Goal: Task Accomplishment & Management: Manage account settings

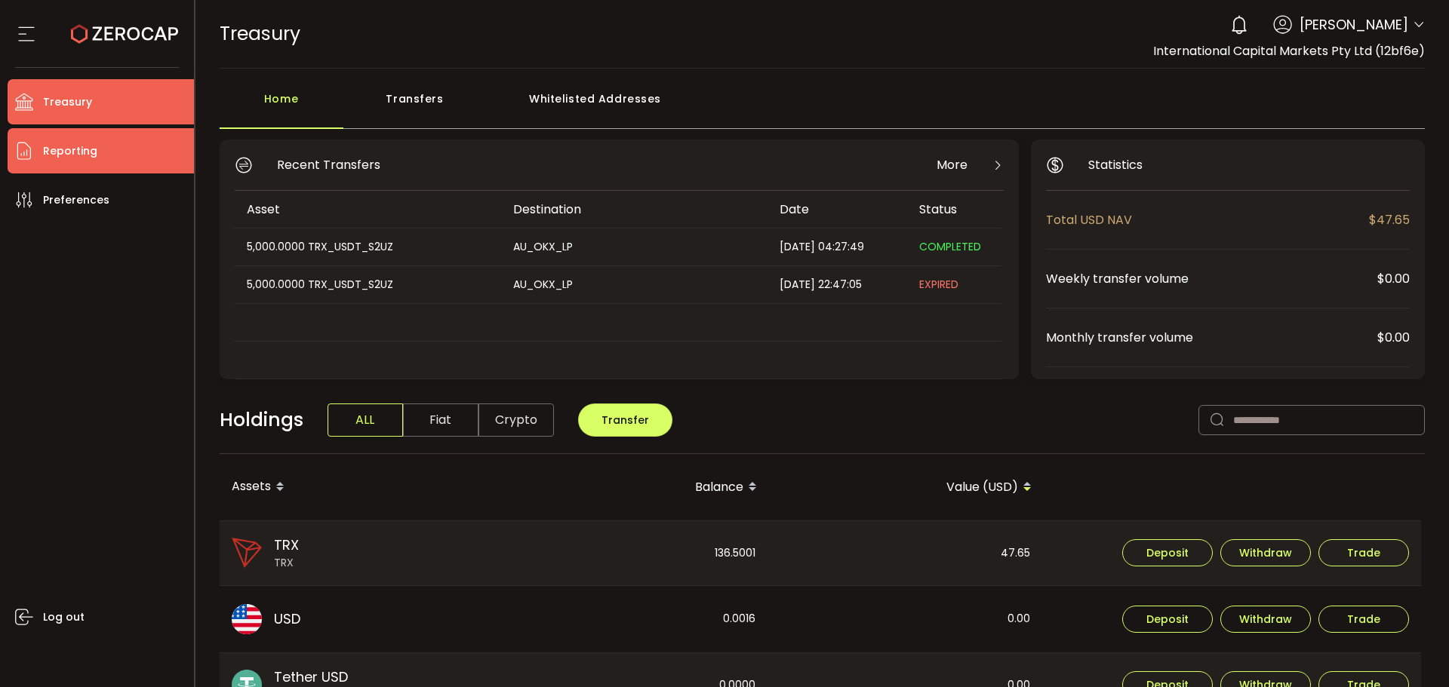
click at [107, 150] on li "Reporting" at bounding box center [101, 150] width 186 height 45
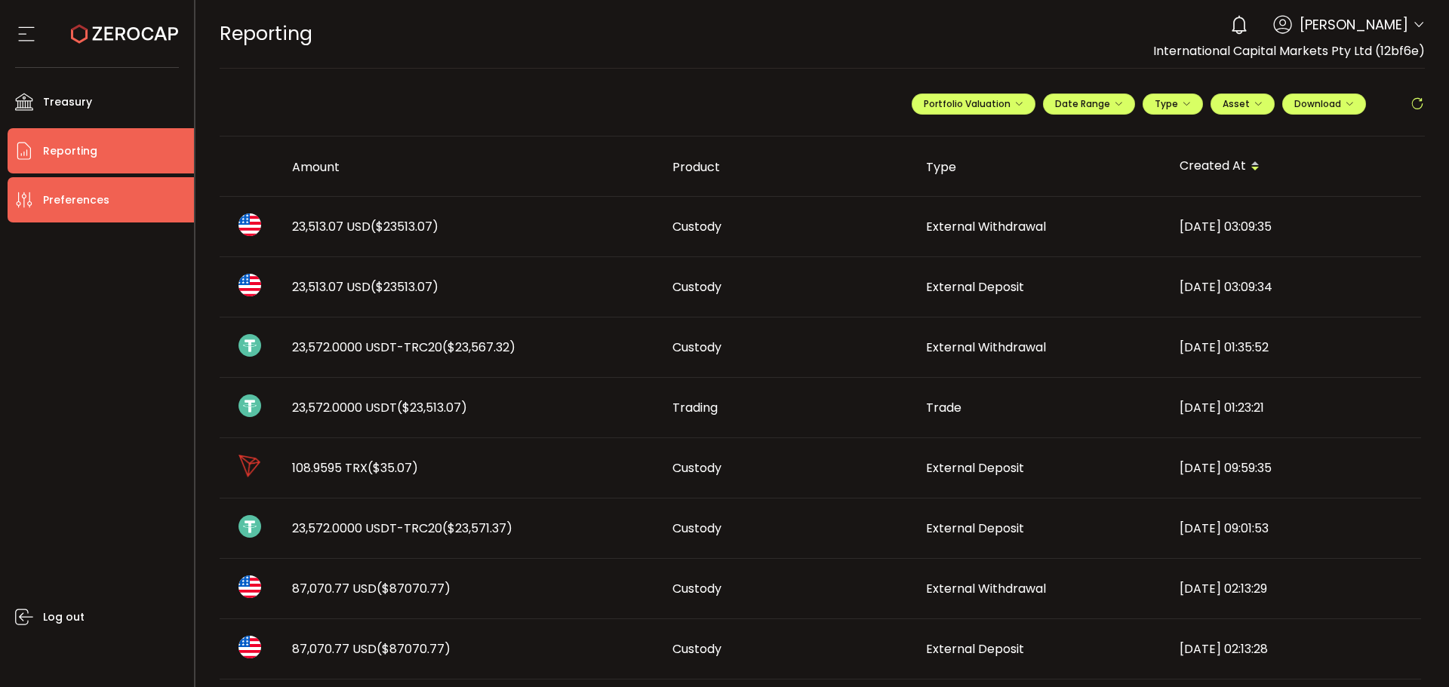
click at [63, 209] on span "Preferences" at bounding box center [76, 200] width 66 height 22
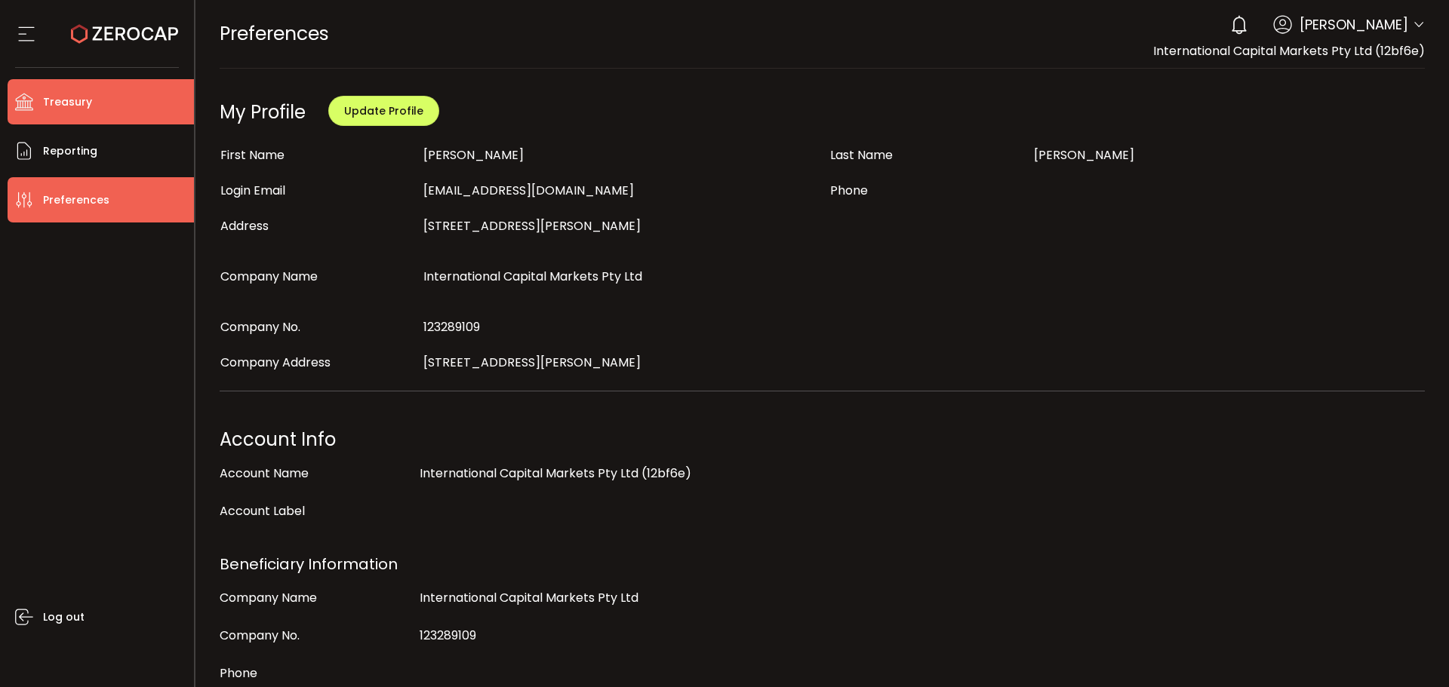
click at [57, 105] on span "Treasury" at bounding box center [67, 102] width 49 height 22
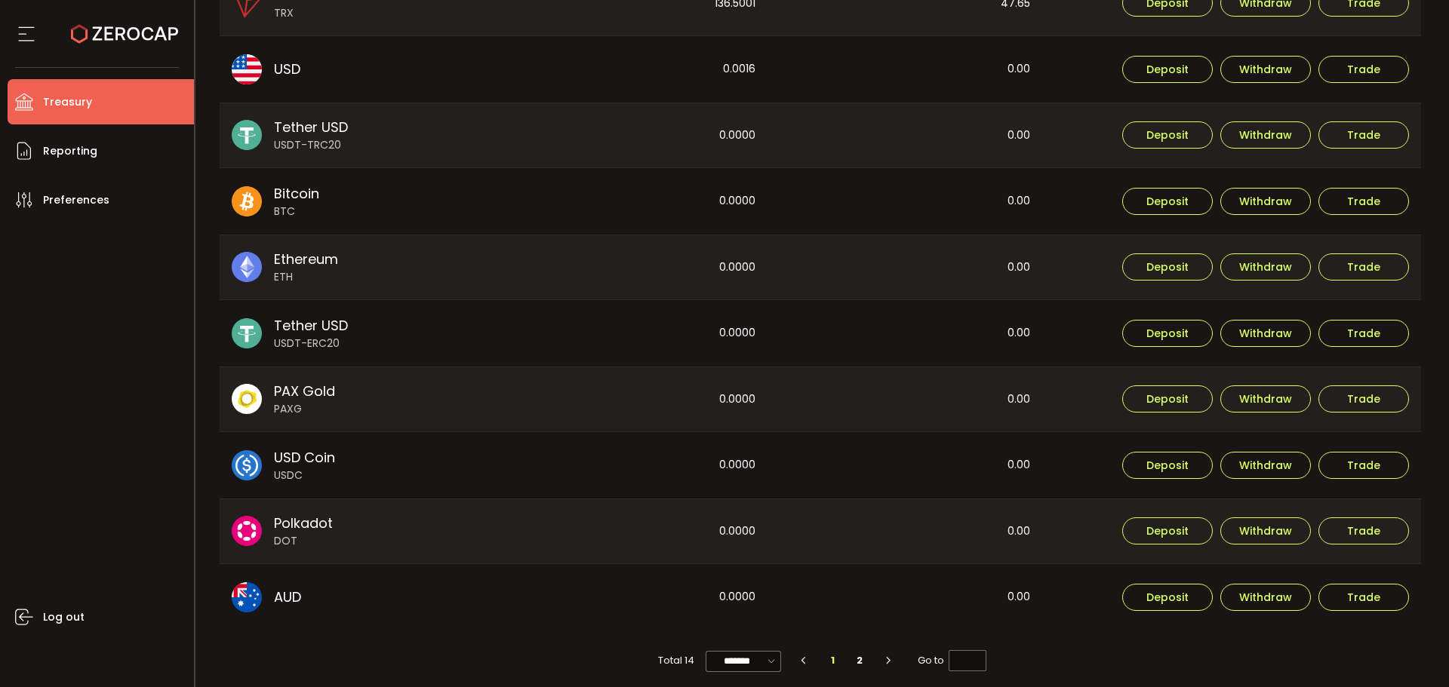
scroll to position [561, 0]
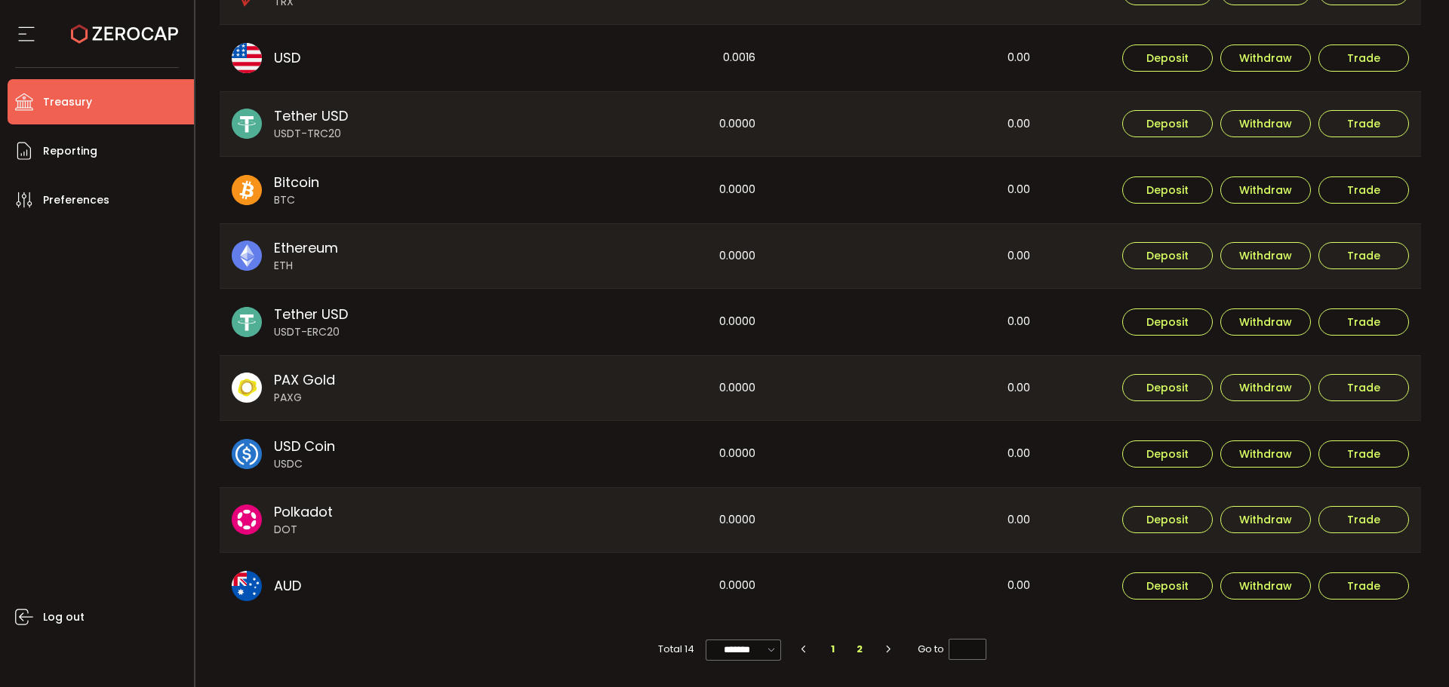
click at [859, 653] on li "2" at bounding box center [859, 649] width 27 height 21
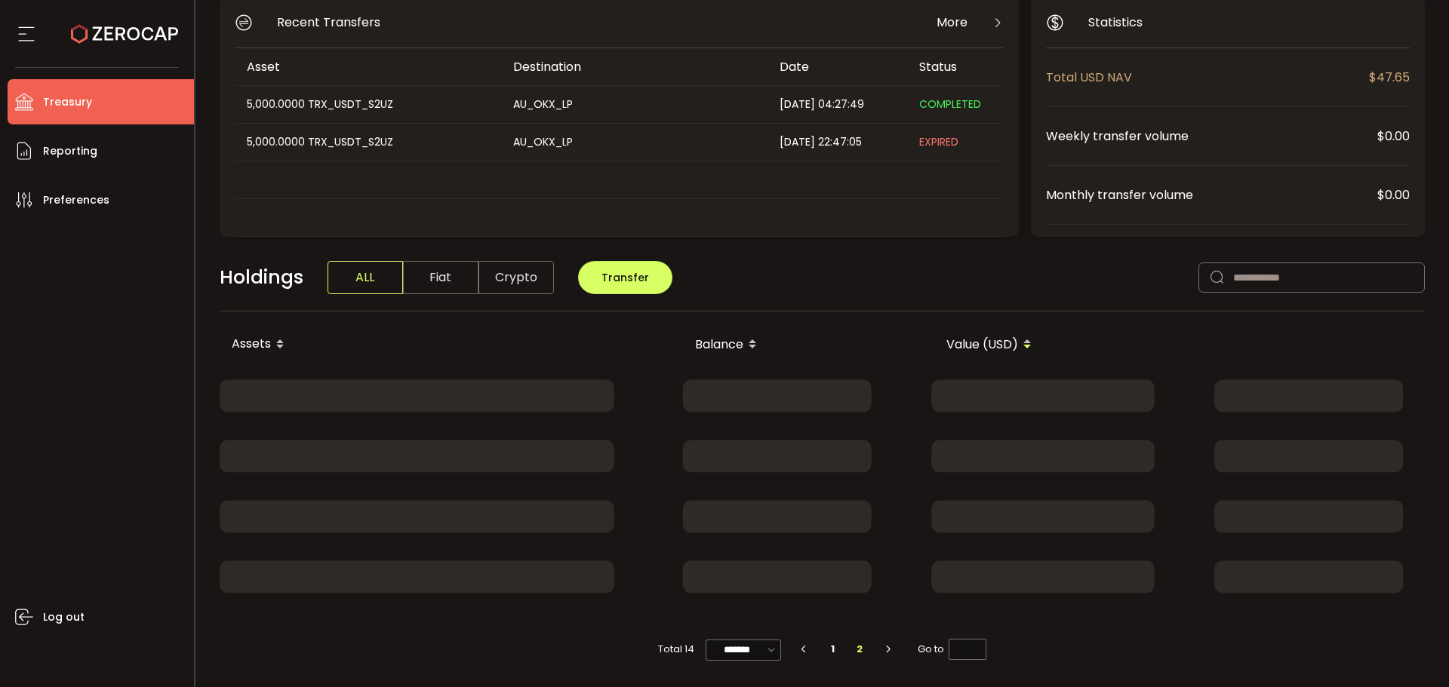
scroll to position [165, 0]
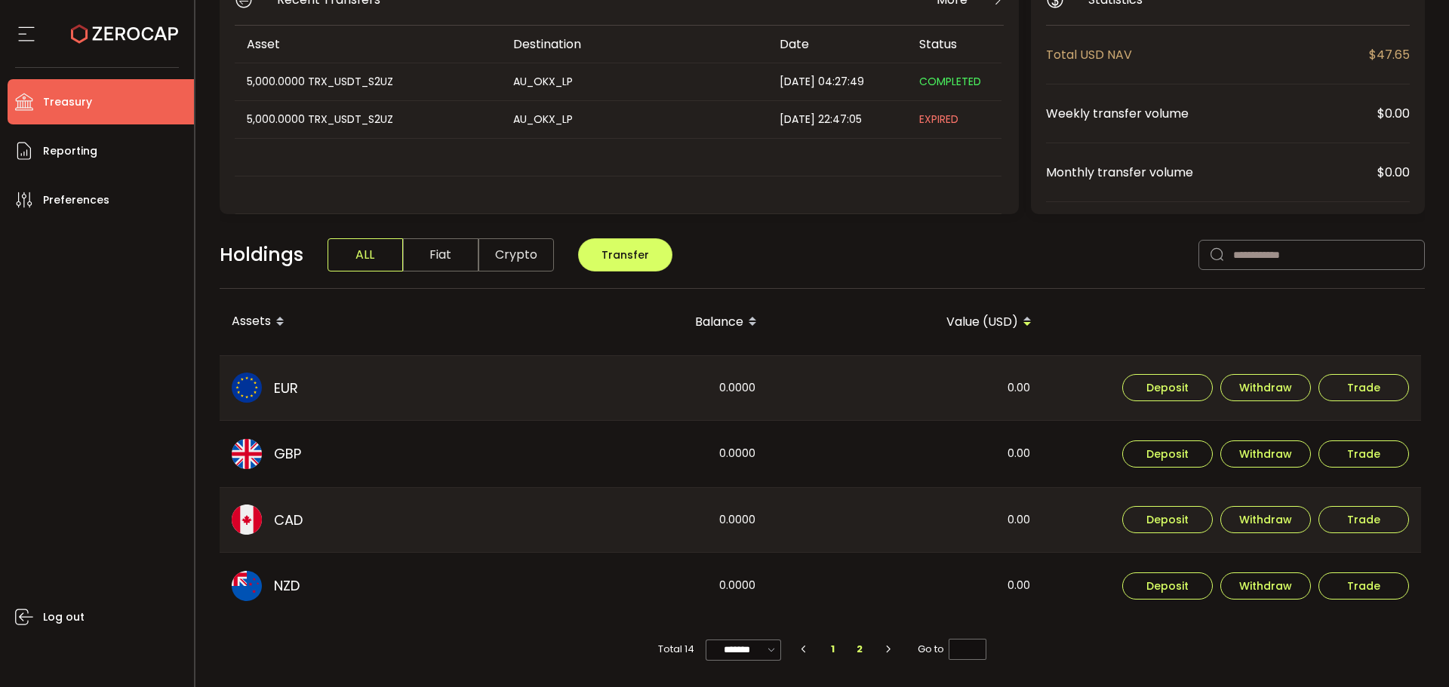
click at [830, 648] on li "1" at bounding box center [832, 649] width 27 height 21
type input "*"
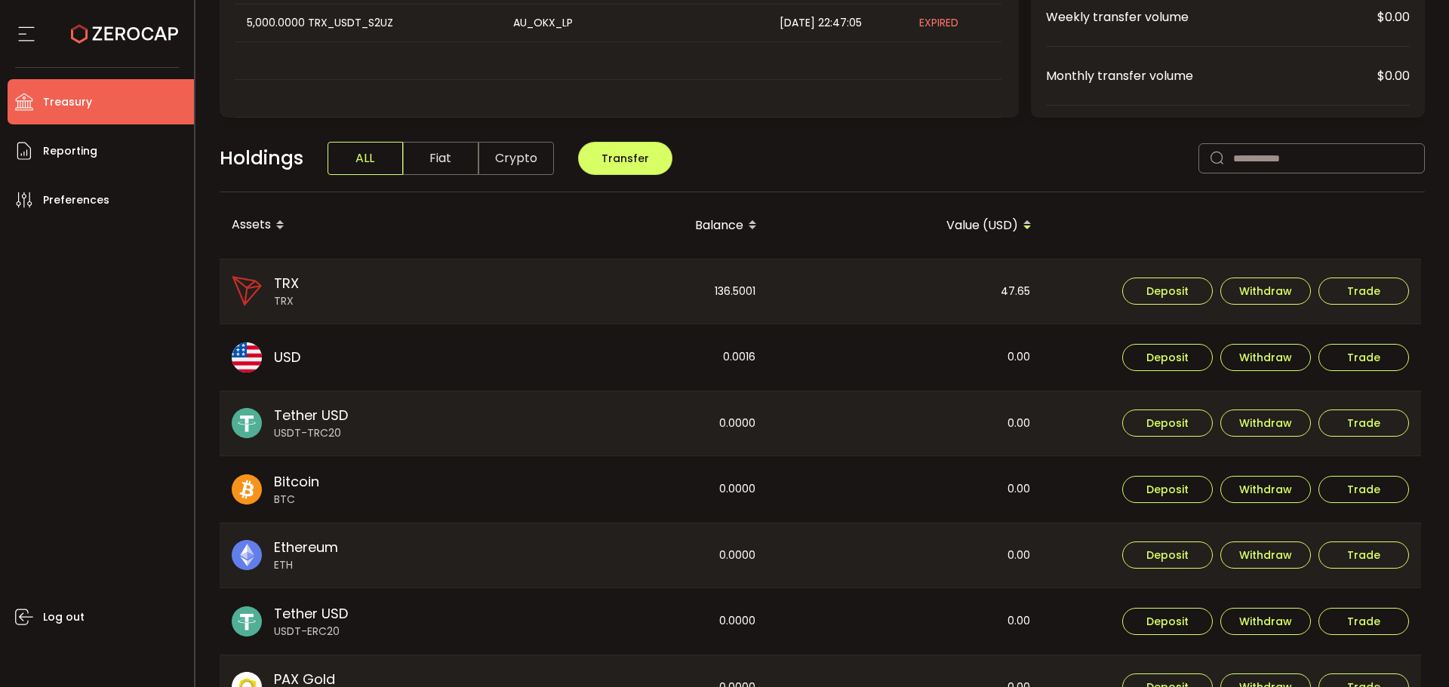
scroll to position [260, 0]
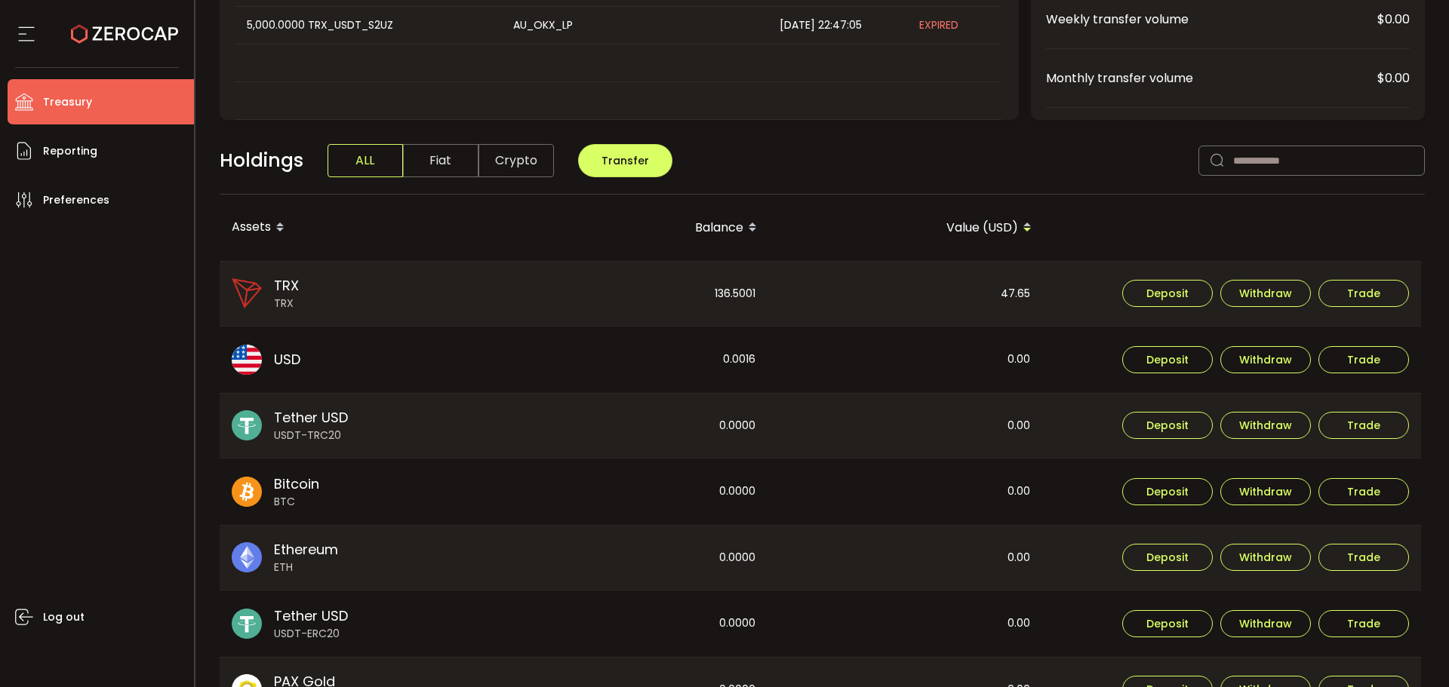
click at [450, 164] on span "Fiat" at bounding box center [440, 160] width 75 height 33
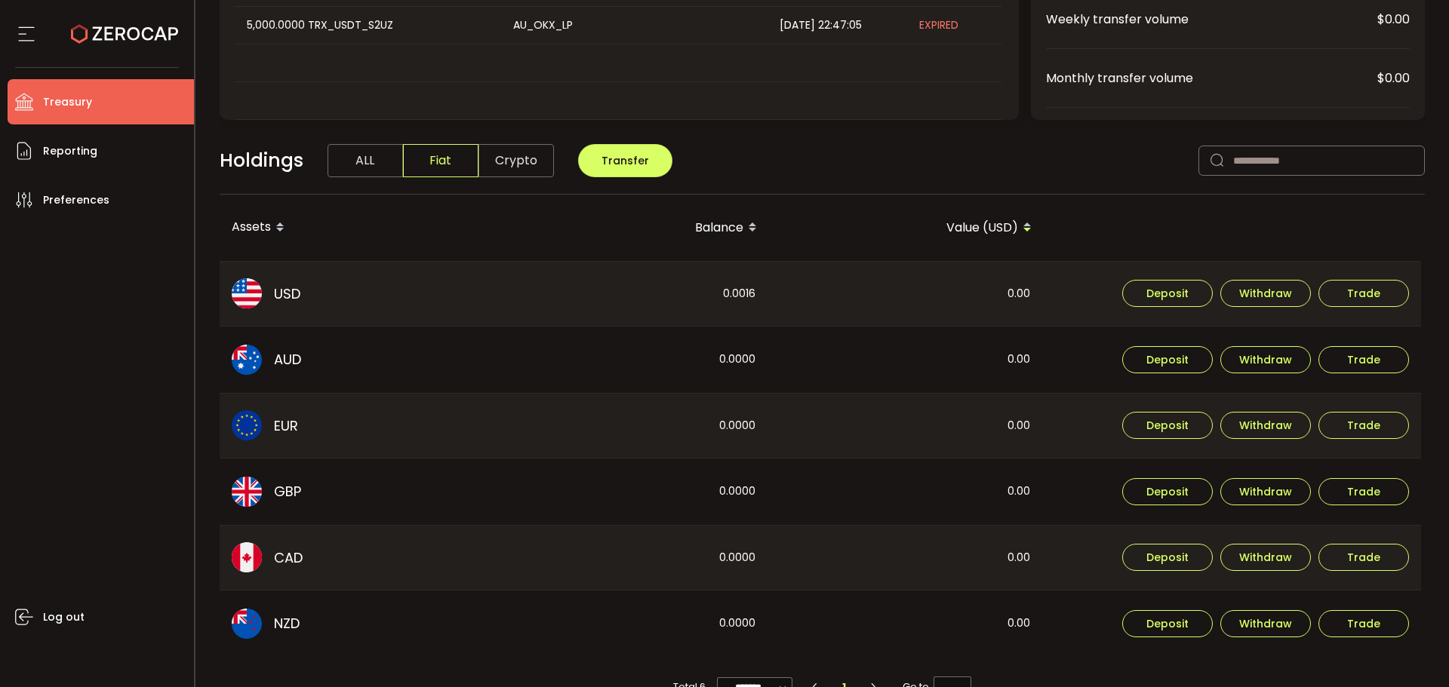
scroll to position [297, 0]
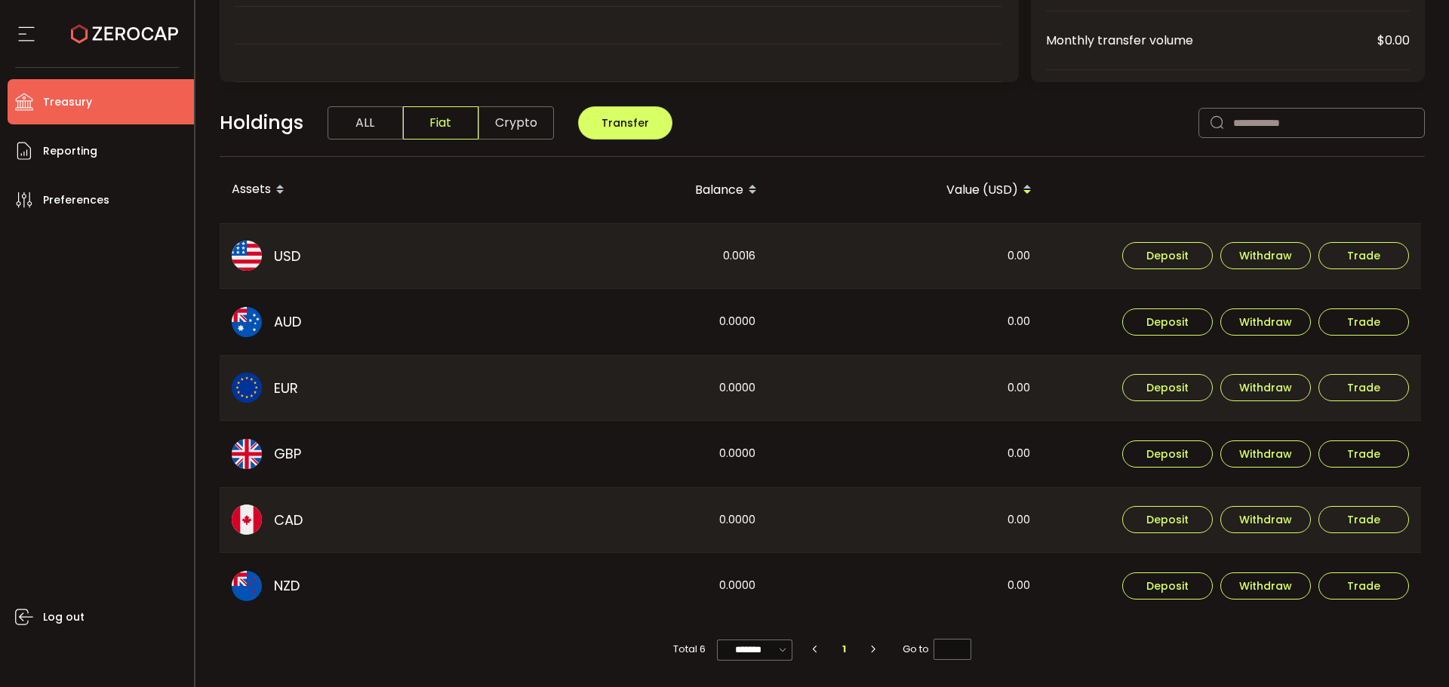
click at [527, 119] on span "Crypto" at bounding box center [515, 122] width 75 height 33
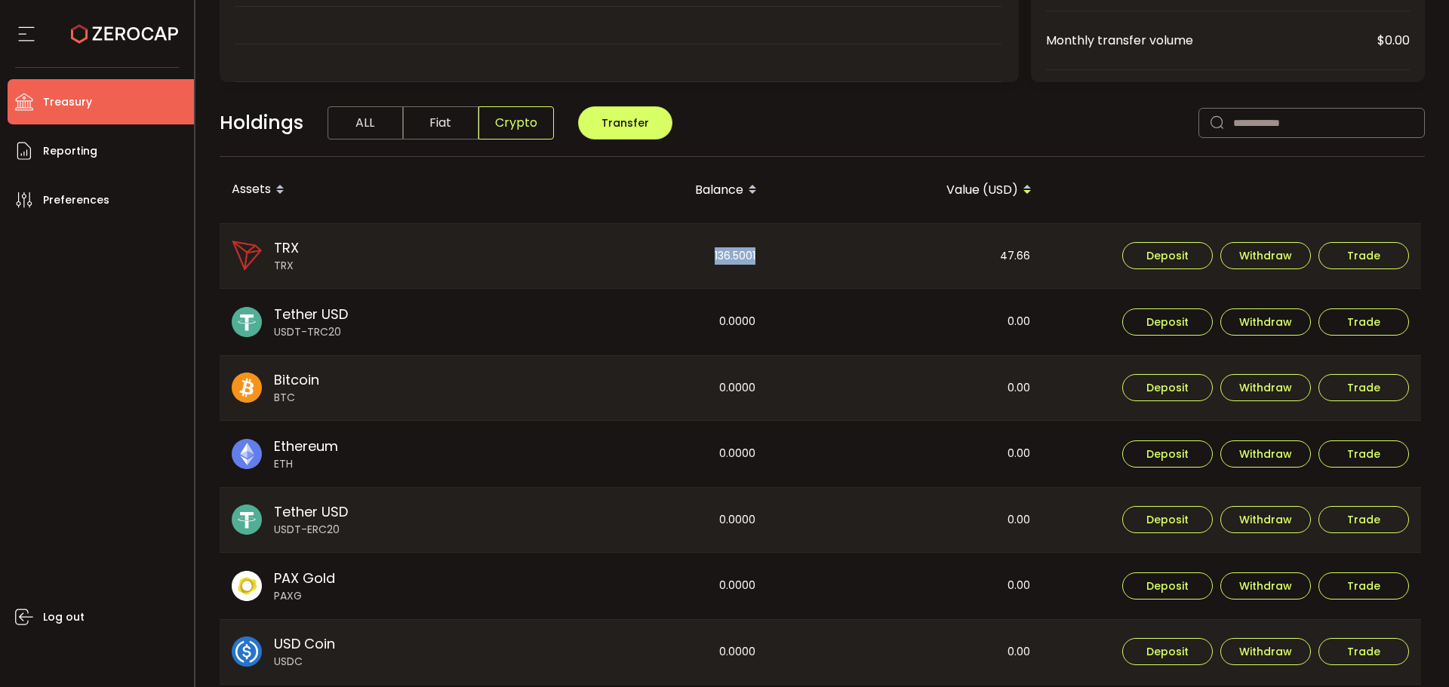
drag, startPoint x: 755, startPoint y: 254, endPoint x: 687, endPoint y: 258, distance: 67.3
click at [687, 258] on div "136.5001" at bounding box center [630, 256] width 273 height 65
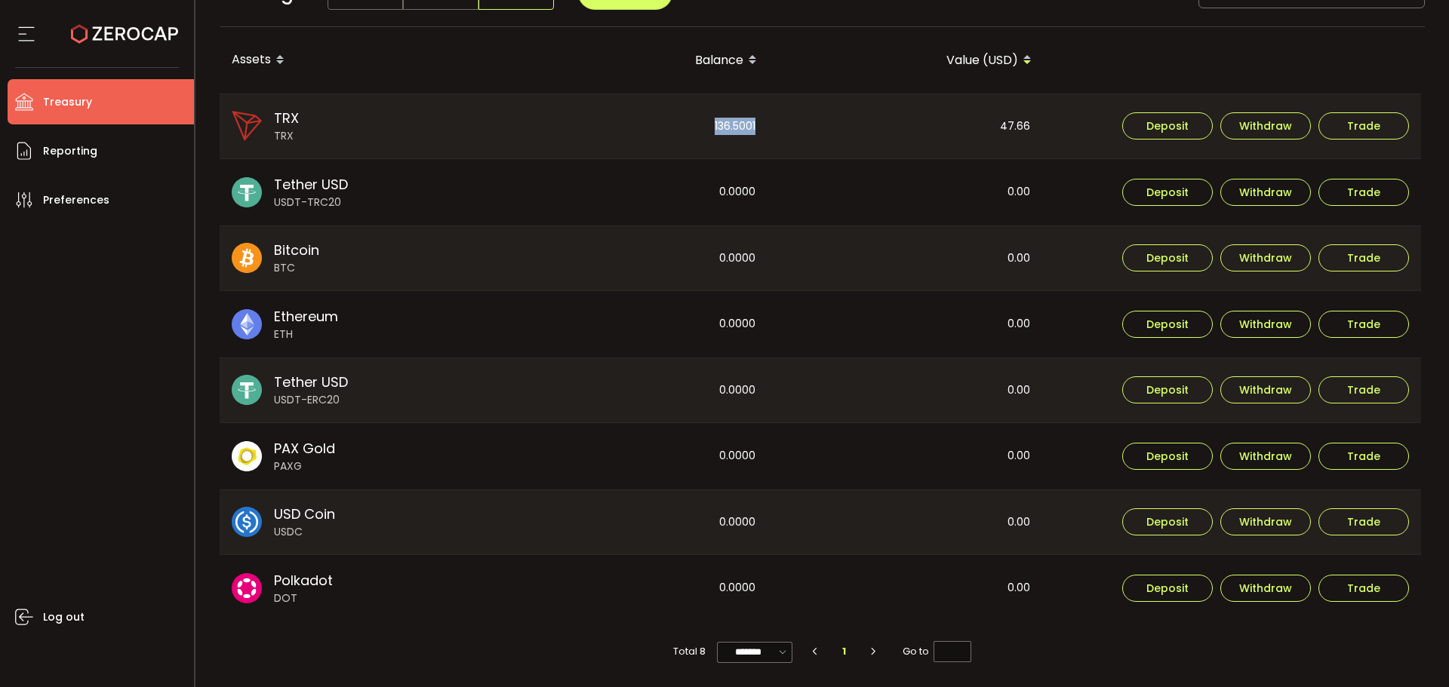
scroll to position [429, 0]
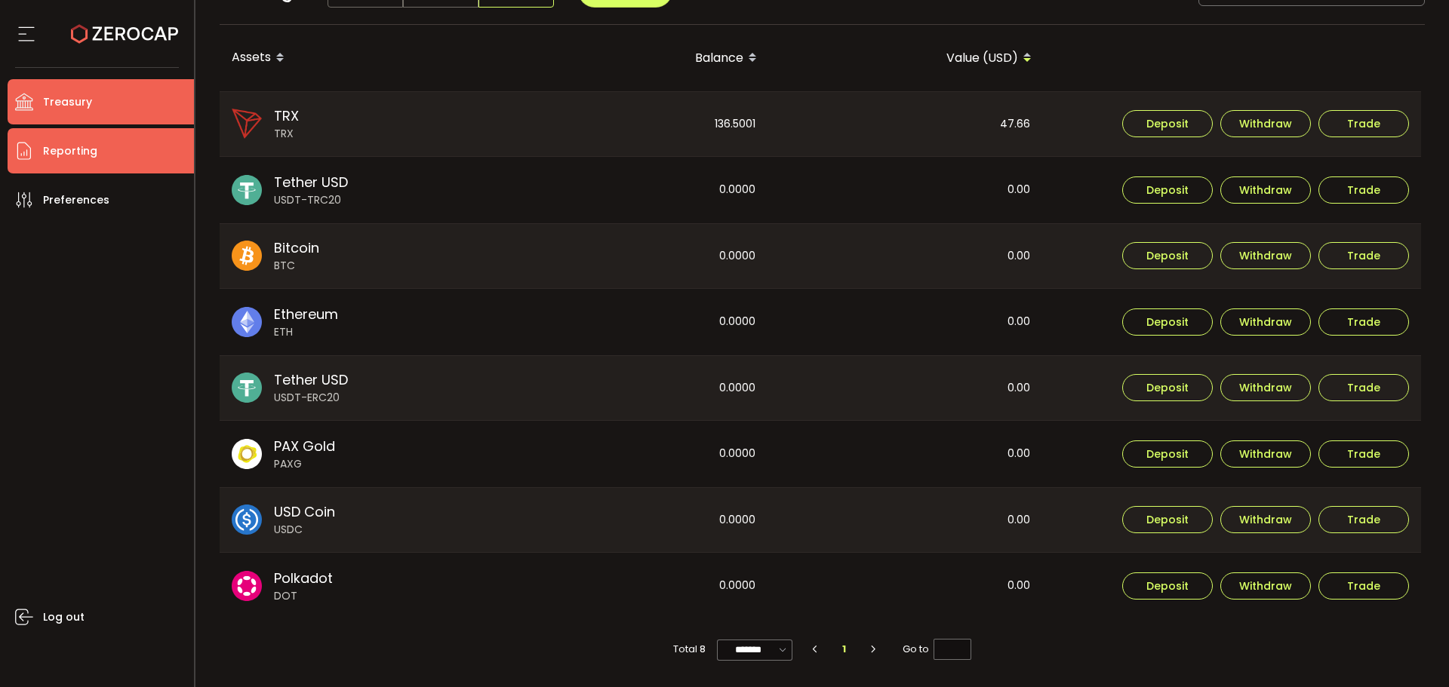
click at [106, 152] on li "Reporting" at bounding box center [101, 150] width 186 height 45
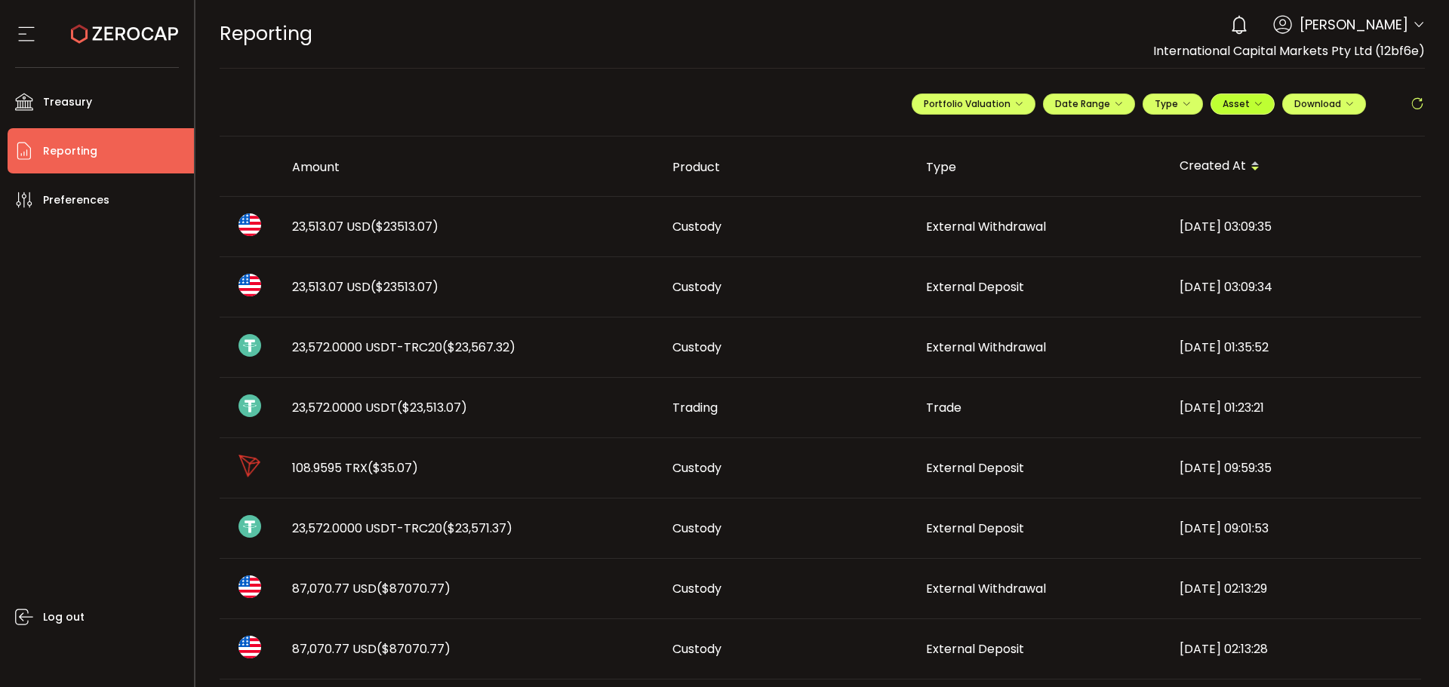
click at [1253, 106] on icon "button" at bounding box center [1257, 104] width 9 height 9
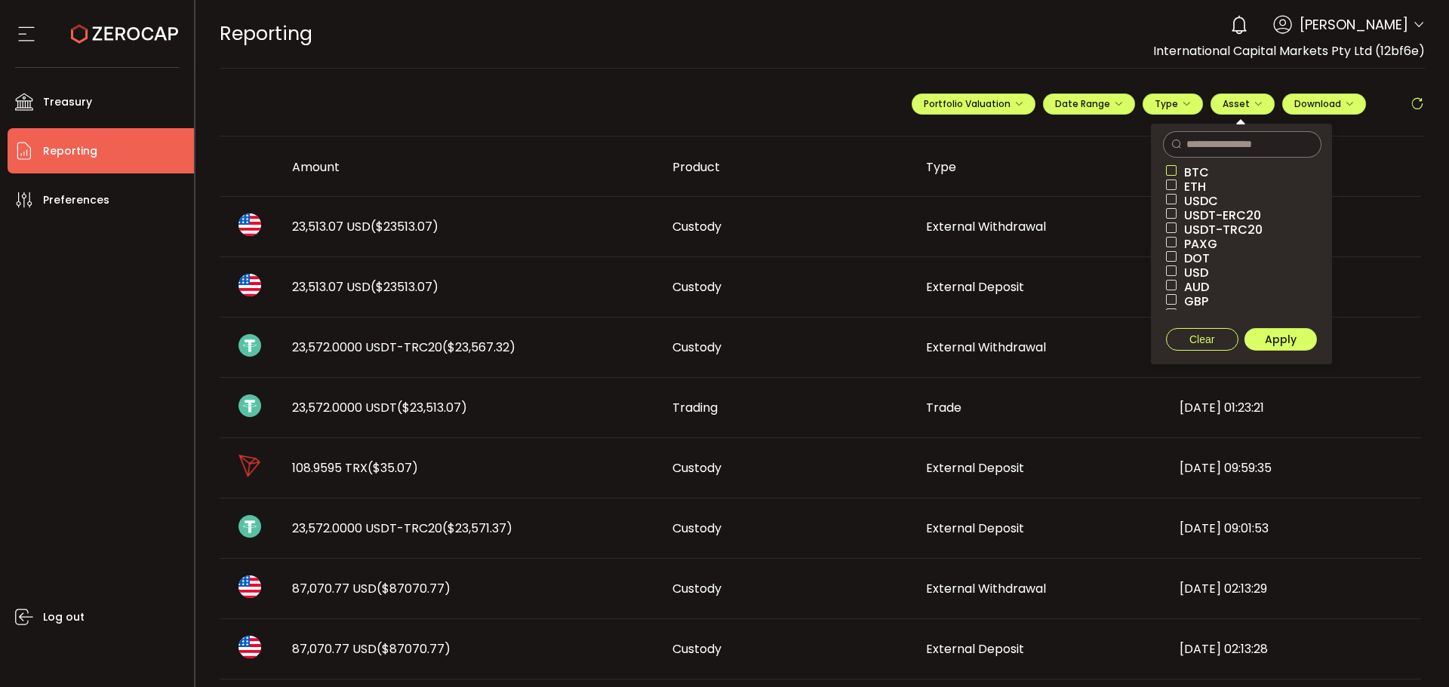
click at [1170, 169] on span at bounding box center [1171, 170] width 11 height 11
click at [1176, 183] on span "ETH" at bounding box center [1190, 187] width 29 height 14
click at [1172, 198] on span at bounding box center [1171, 199] width 11 height 11
click at [1170, 215] on span at bounding box center [1171, 213] width 11 height 11
click at [1170, 232] on span at bounding box center [1171, 228] width 11 height 11
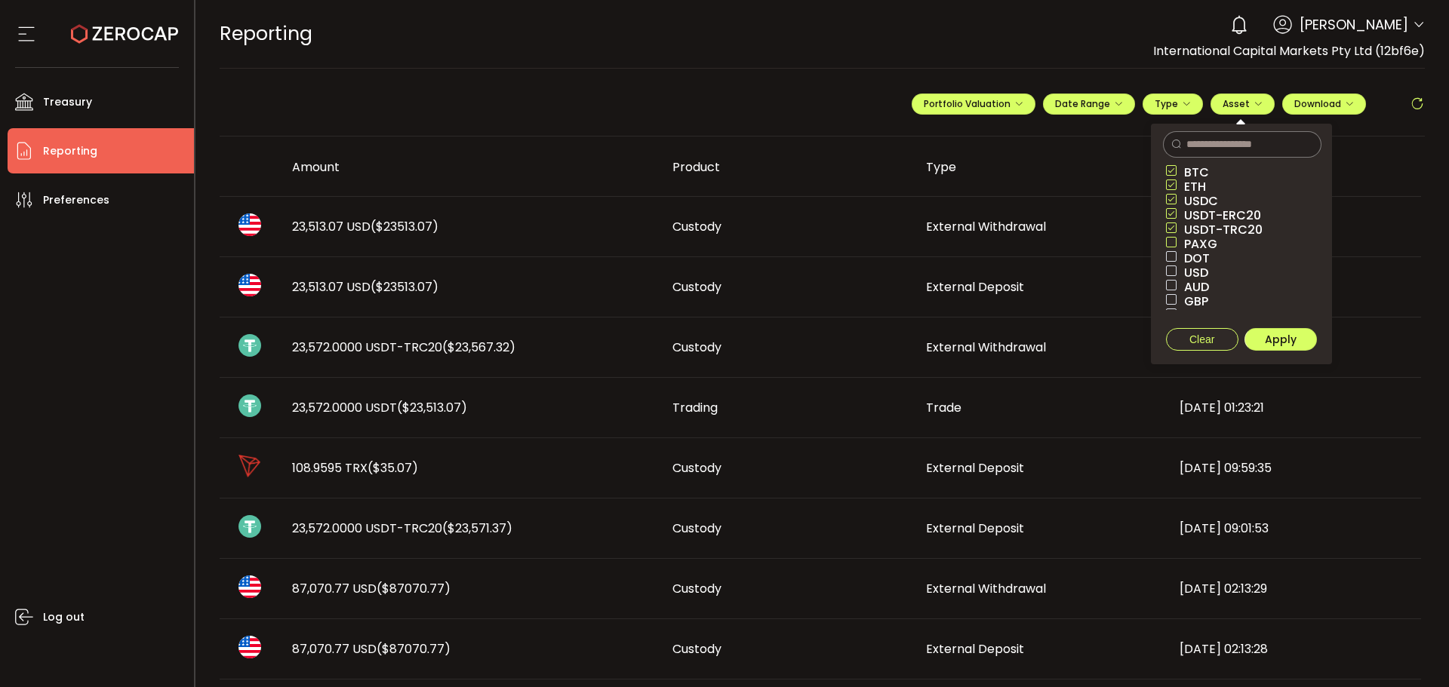
click at [1171, 241] on span at bounding box center [1171, 242] width 11 height 11
click at [1176, 257] on span "DOT" at bounding box center [1192, 258] width 33 height 14
click at [1176, 278] on span "USD" at bounding box center [1192, 273] width 32 height 14
click at [1179, 286] on span "AUD" at bounding box center [1192, 287] width 32 height 14
click at [1187, 297] on span "GBP" at bounding box center [1192, 301] width 32 height 14
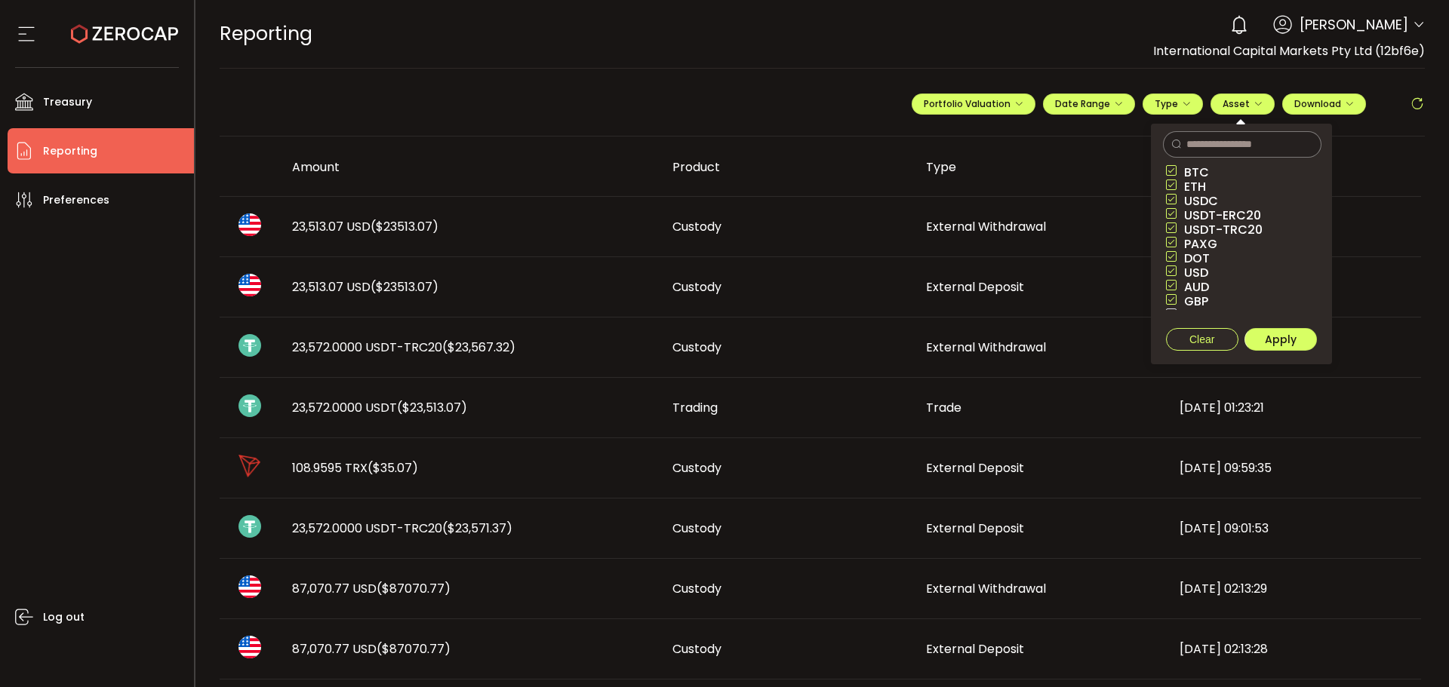
scroll to position [43, 0]
click at [1195, 272] on span "EUR" at bounding box center [1190, 273] width 29 height 14
click at [1197, 284] on span "CAD" at bounding box center [1193, 287] width 34 height 14
click at [1197, 298] on span "NZD" at bounding box center [1191, 301] width 31 height 14
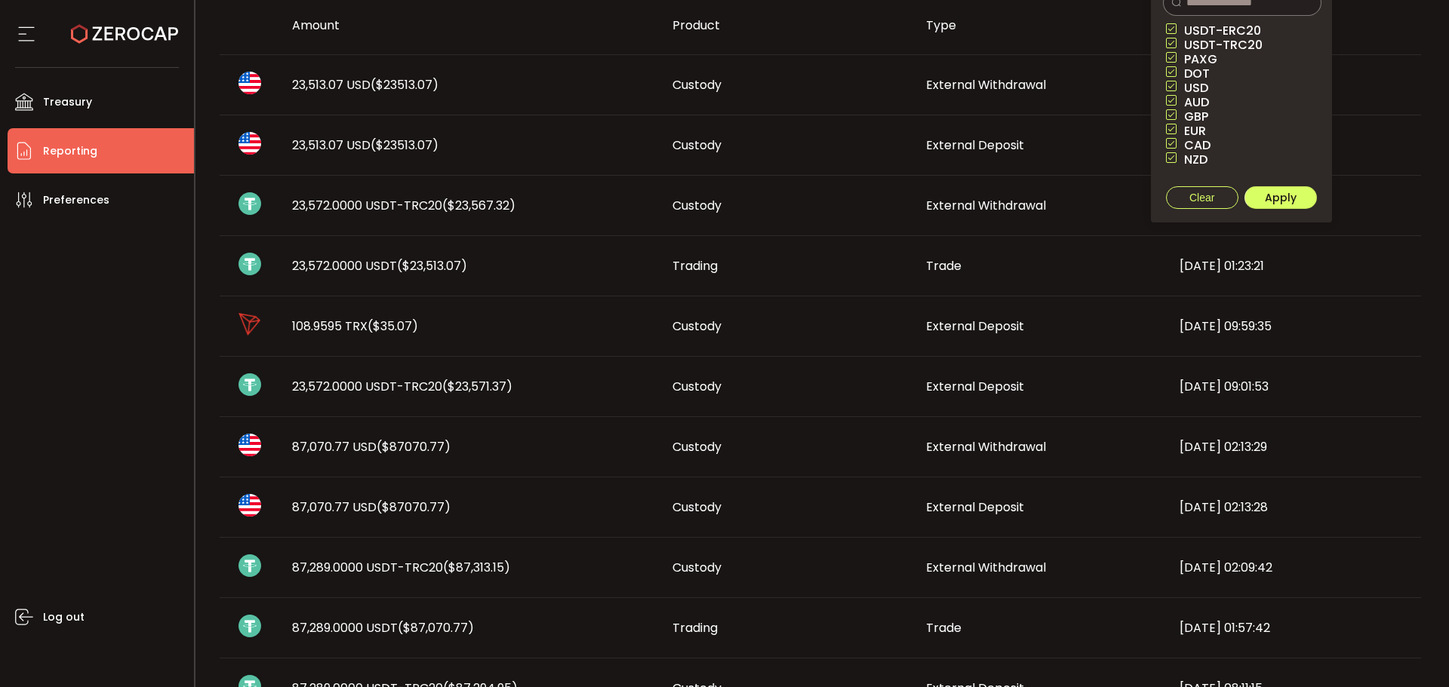
scroll to position [151, 0]
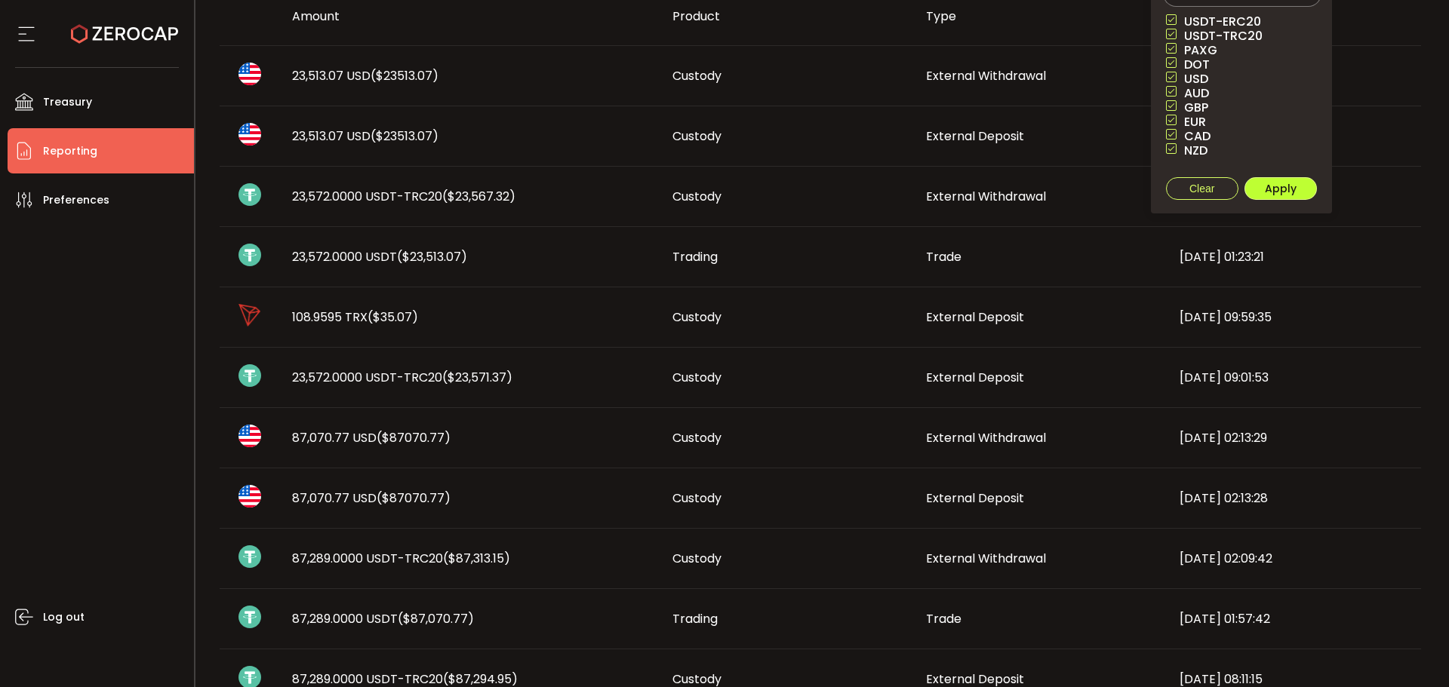
click at [1284, 189] on span "Apply" at bounding box center [1281, 188] width 32 height 15
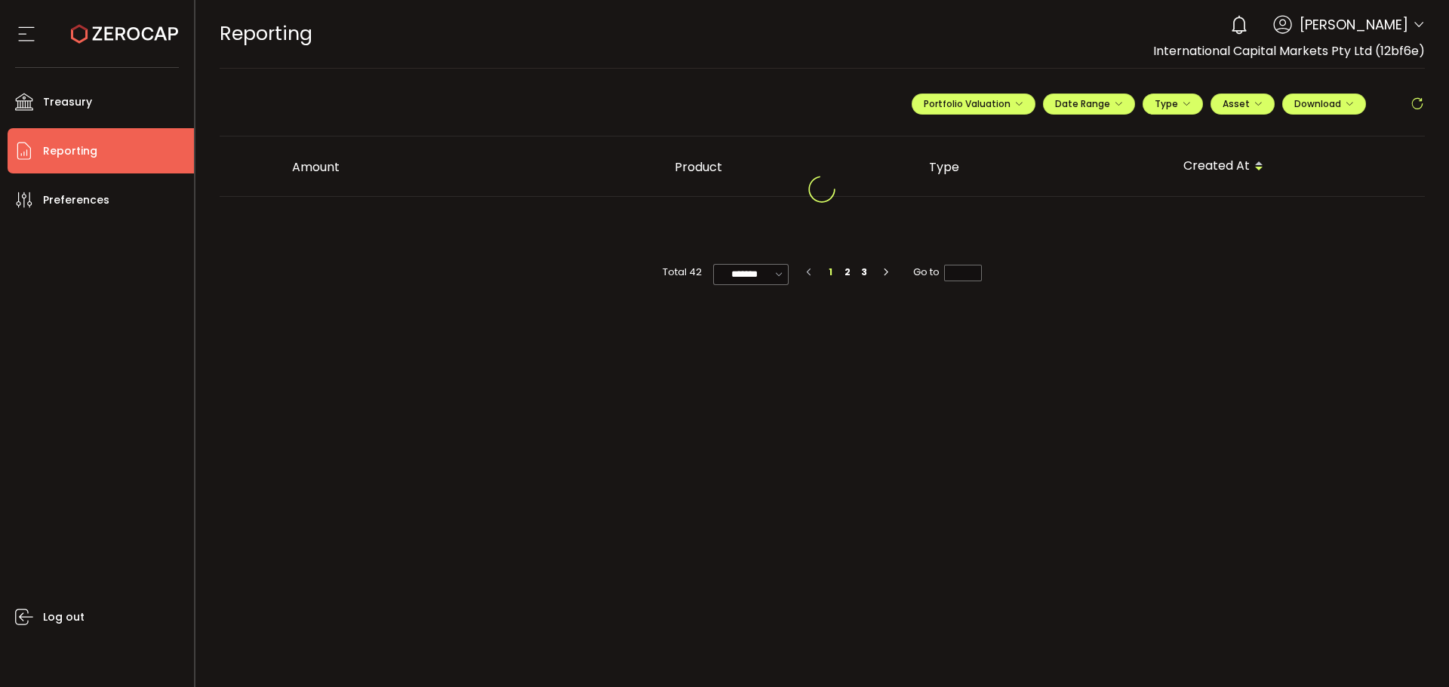
scroll to position [0, 0]
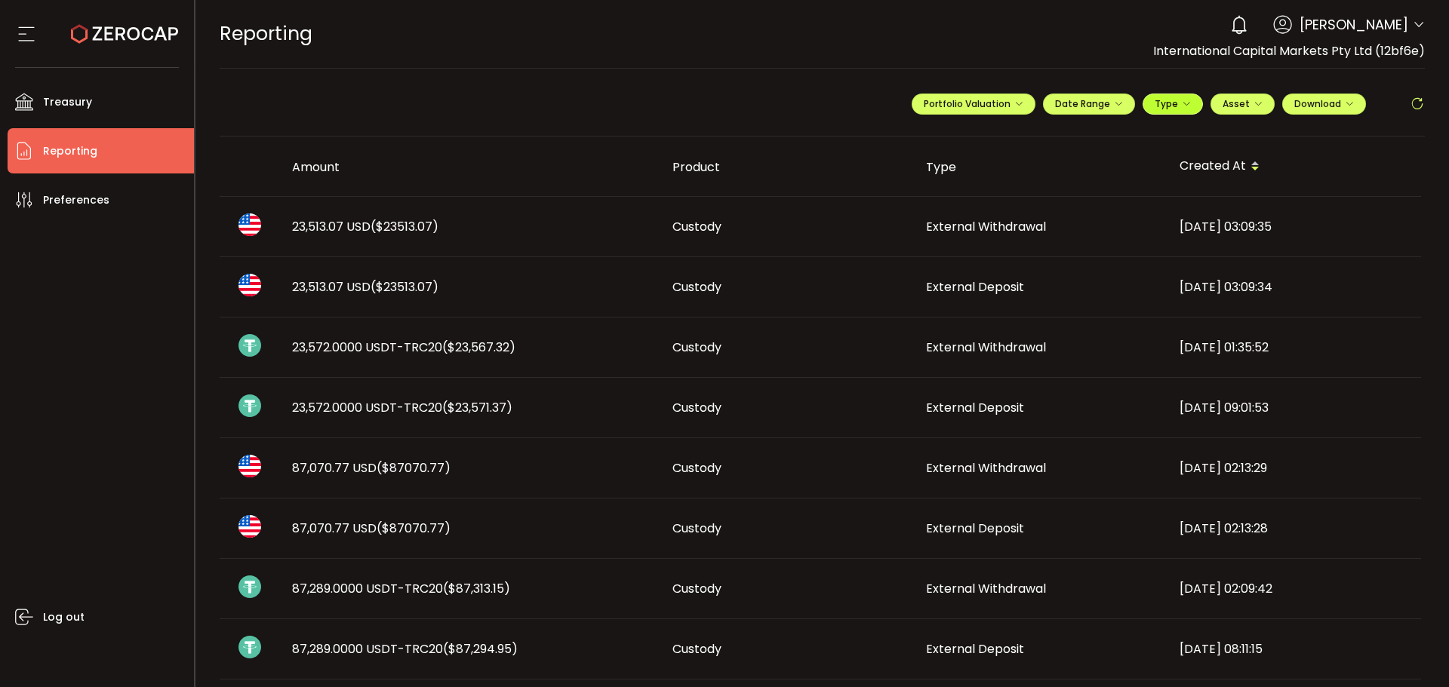
click at [1176, 103] on span "Type" at bounding box center [1172, 103] width 36 height 13
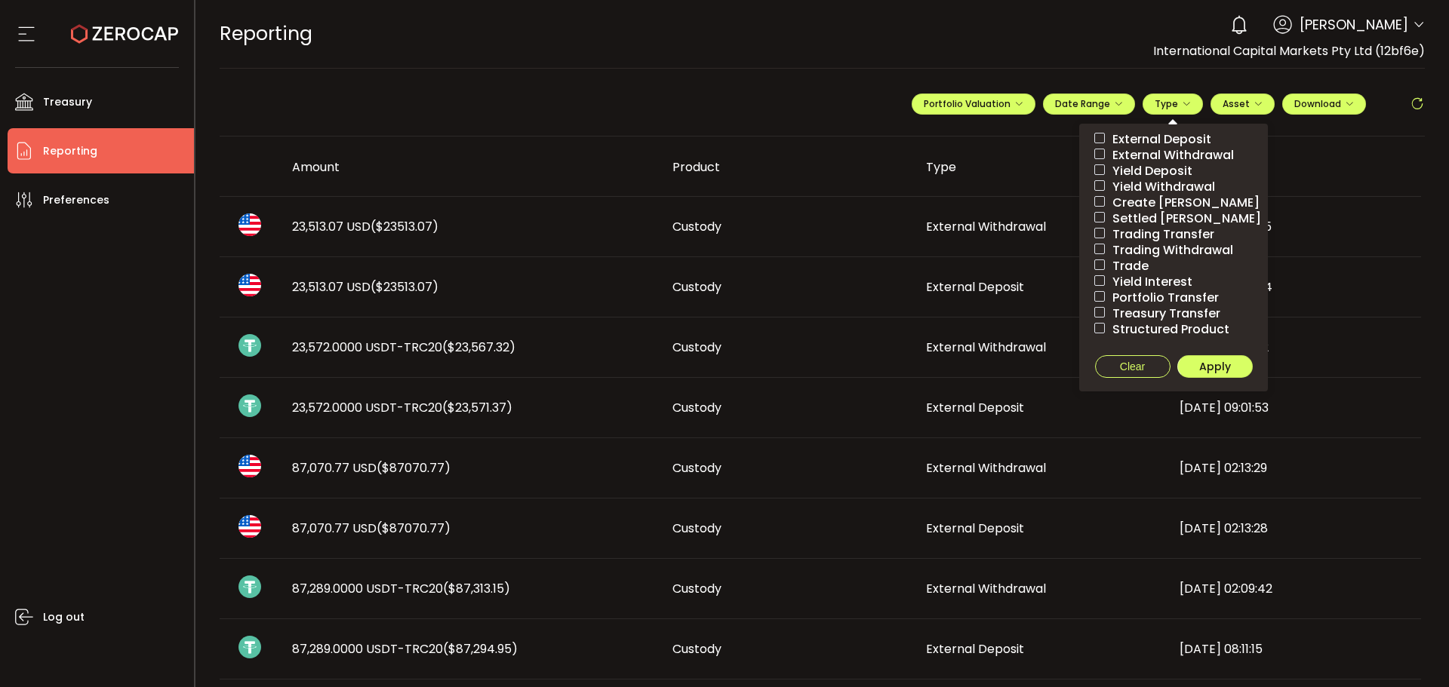
click at [1133, 137] on span "External Deposit" at bounding box center [1158, 139] width 106 height 14
click at [1132, 154] on span "External Withdrawal" at bounding box center [1169, 155] width 129 height 14
click at [1131, 177] on span "Yield Deposit" at bounding box center [1149, 171] width 88 height 14
click at [1130, 186] on span "Yield Withdrawal" at bounding box center [1160, 187] width 110 height 14
click at [1129, 202] on span "Create [PERSON_NAME]" at bounding box center [1182, 202] width 155 height 14
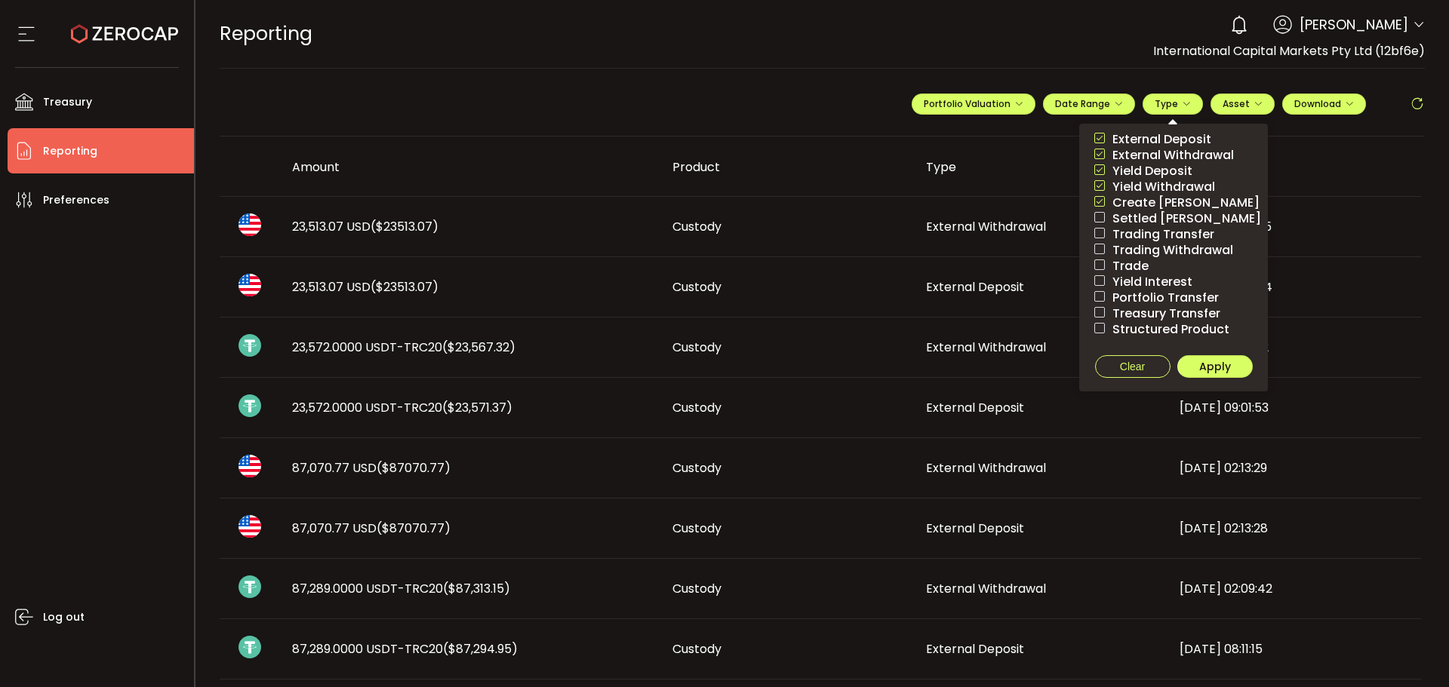
click at [1129, 217] on span "Settled [PERSON_NAME]" at bounding box center [1183, 218] width 156 height 14
click at [1129, 232] on span "Trading Transfer" at bounding box center [1159, 234] width 109 height 14
click at [1130, 251] on span "Trading Withdrawal" at bounding box center [1169, 250] width 128 height 14
click at [1130, 263] on span "Trade" at bounding box center [1127, 266] width 44 height 14
click at [1131, 275] on span "Yield Interest" at bounding box center [1149, 282] width 88 height 14
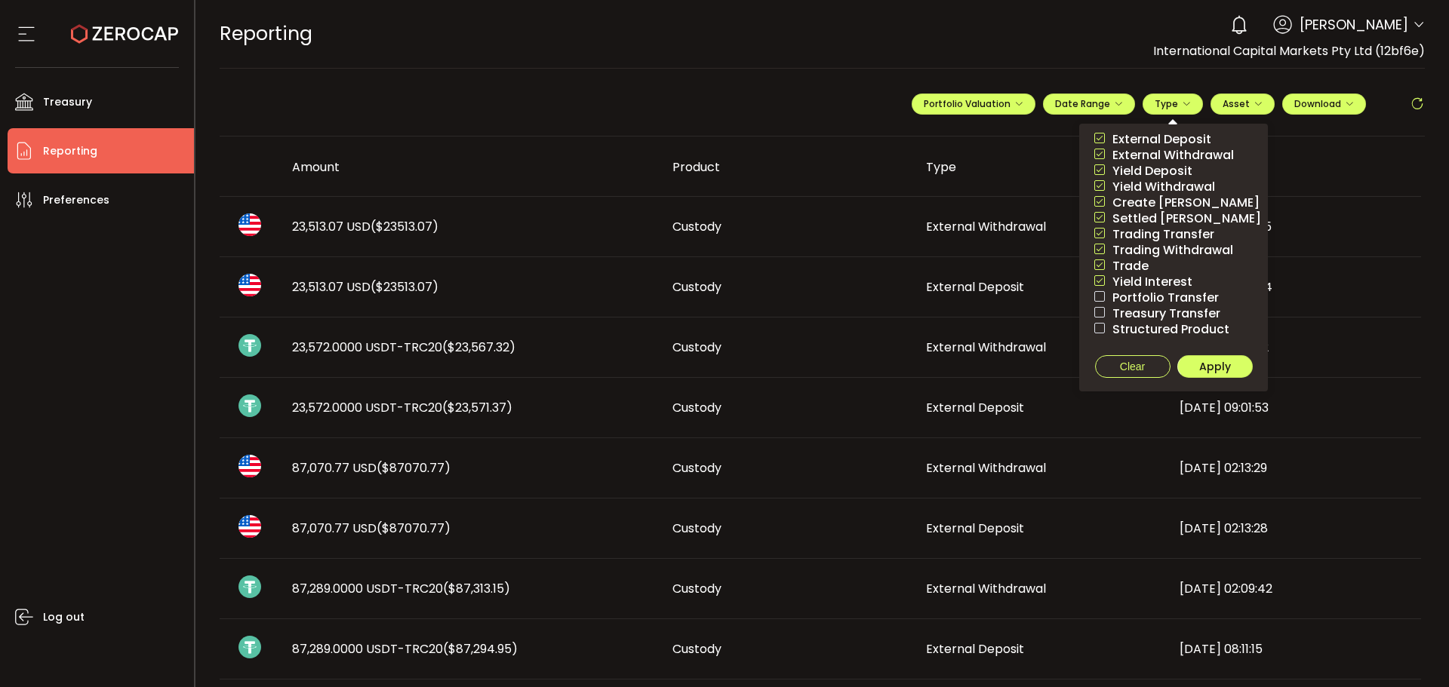
click at [1133, 296] on span "Portfolio Transfer" at bounding box center [1162, 297] width 114 height 14
click at [1133, 312] on span "Treasury Transfer" at bounding box center [1162, 313] width 115 height 14
click at [1133, 323] on span "Structured Product" at bounding box center [1167, 329] width 124 height 14
click at [1213, 370] on span "Apply" at bounding box center [1215, 366] width 32 height 15
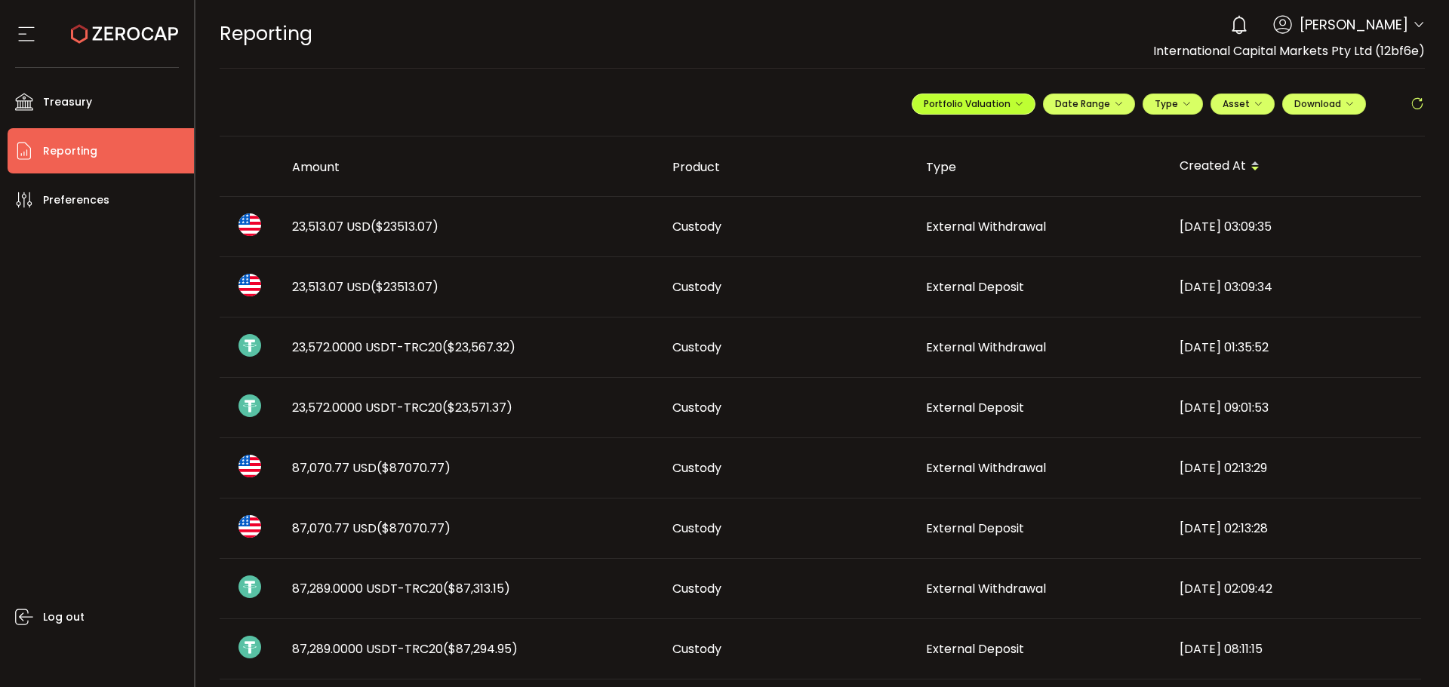
click at [972, 105] on span "Portfolio Valuation" at bounding box center [974, 103] width 100 height 13
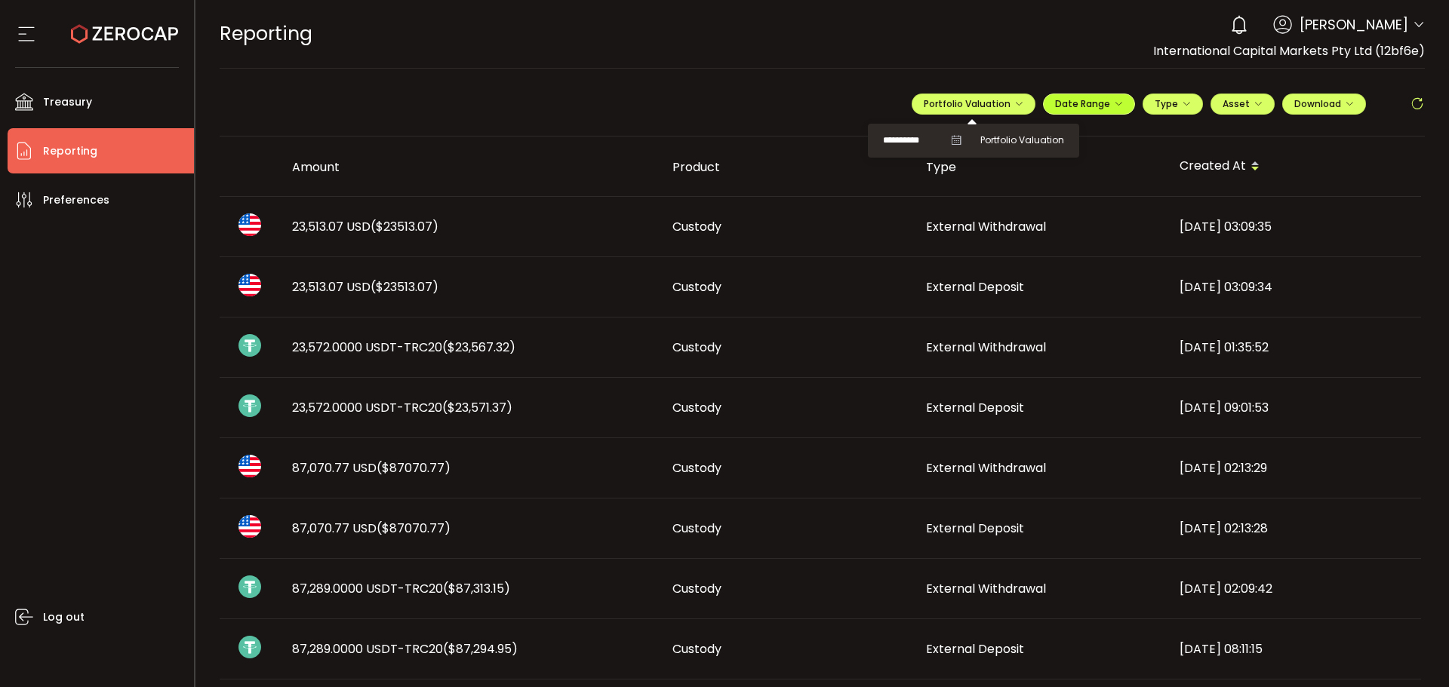
click at [1078, 101] on span "Date Range" at bounding box center [1089, 103] width 68 height 13
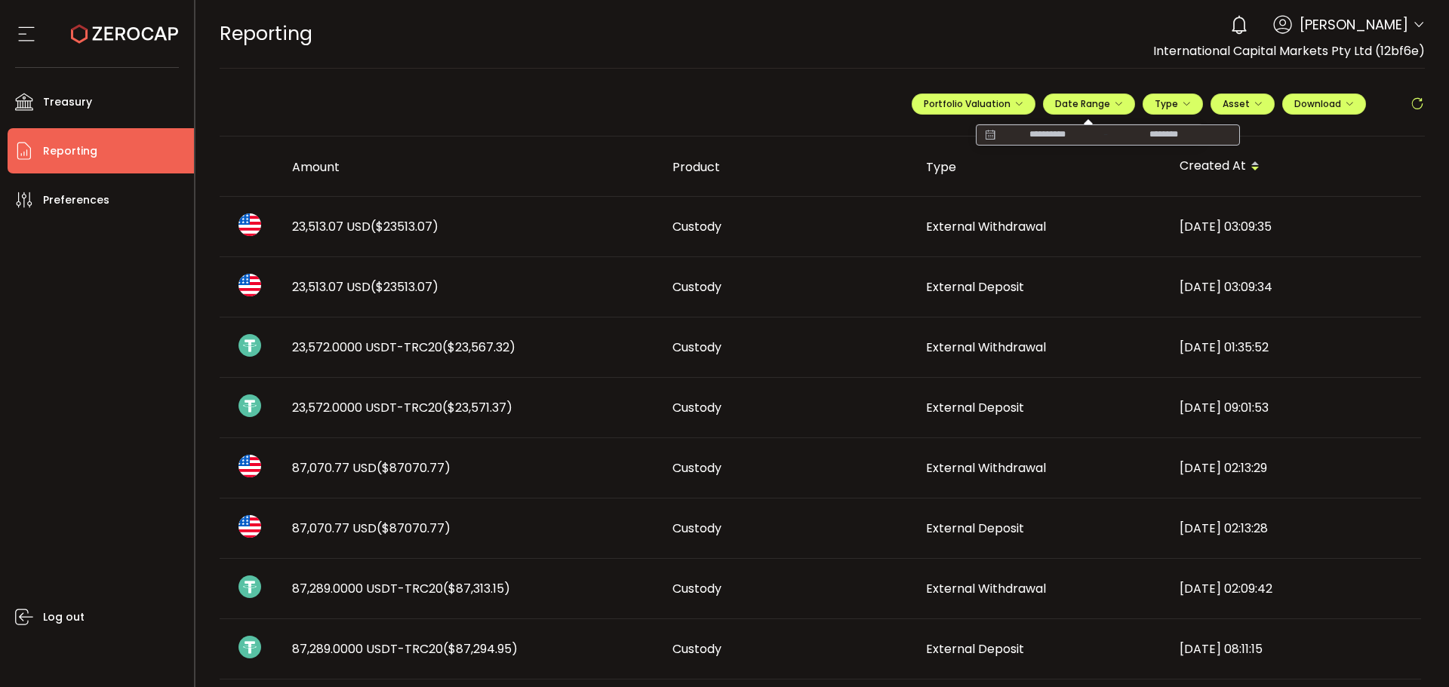
click at [1040, 138] on input at bounding box center [1047, 135] width 97 height 15
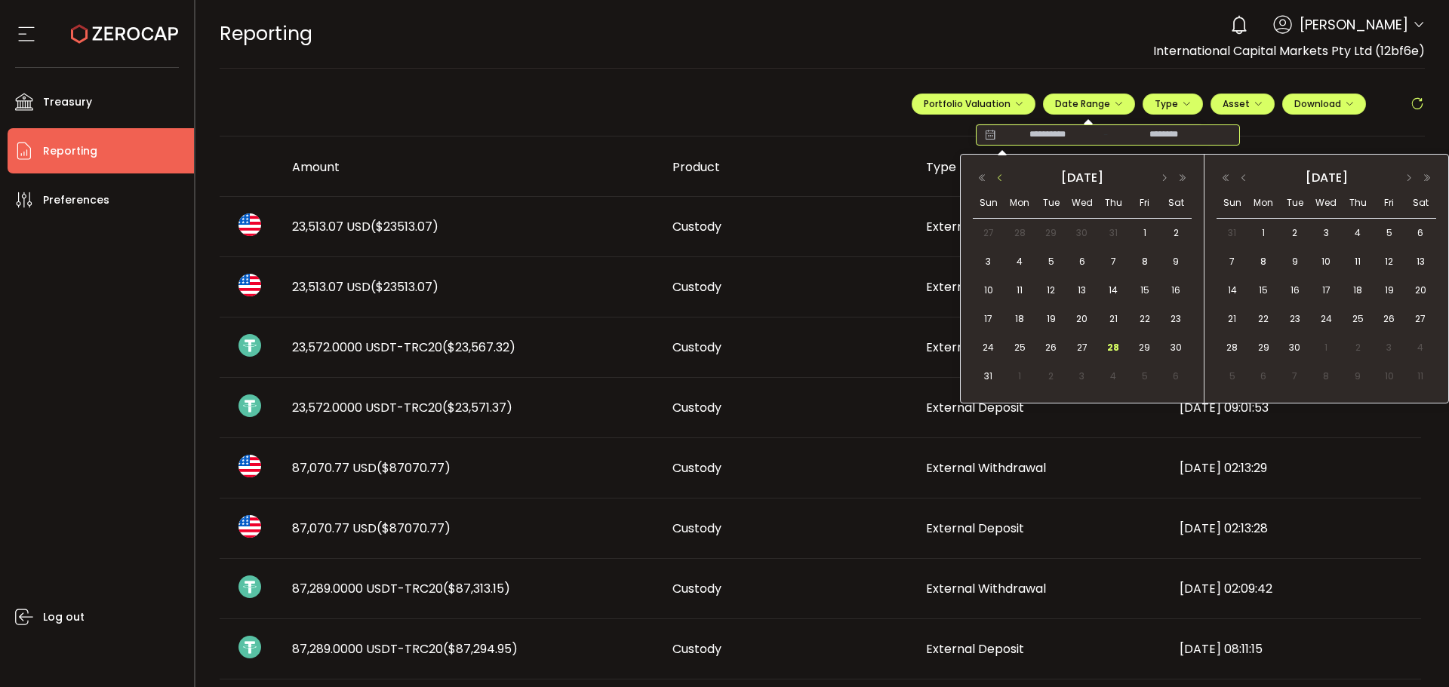
click at [998, 180] on button "button" at bounding box center [1000, 178] width 18 height 11
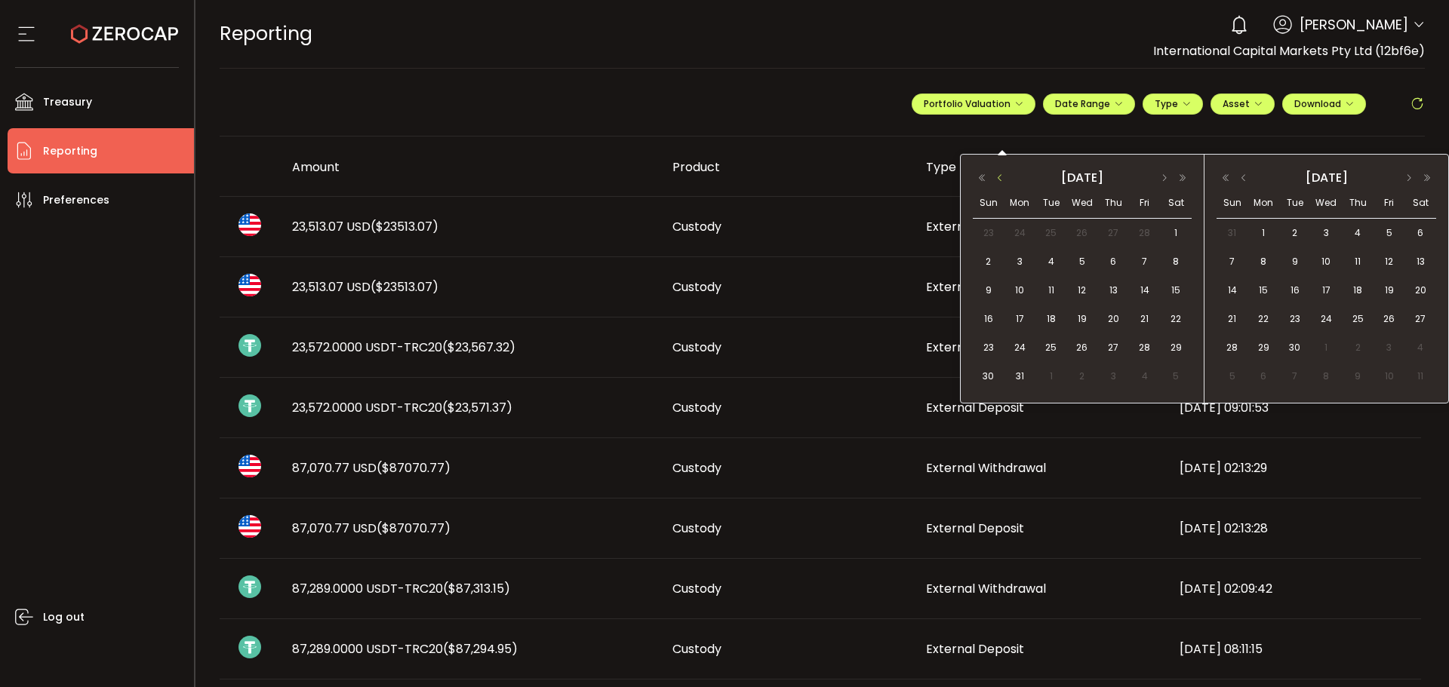
click at [998, 180] on button "button" at bounding box center [1000, 178] width 18 height 11
click at [1081, 233] on span "1" at bounding box center [1082, 233] width 18 height 18
click at [1246, 180] on button "button" at bounding box center [1243, 178] width 18 height 11
click at [1360, 347] on span "28" at bounding box center [1357, 348] width 18 height 18
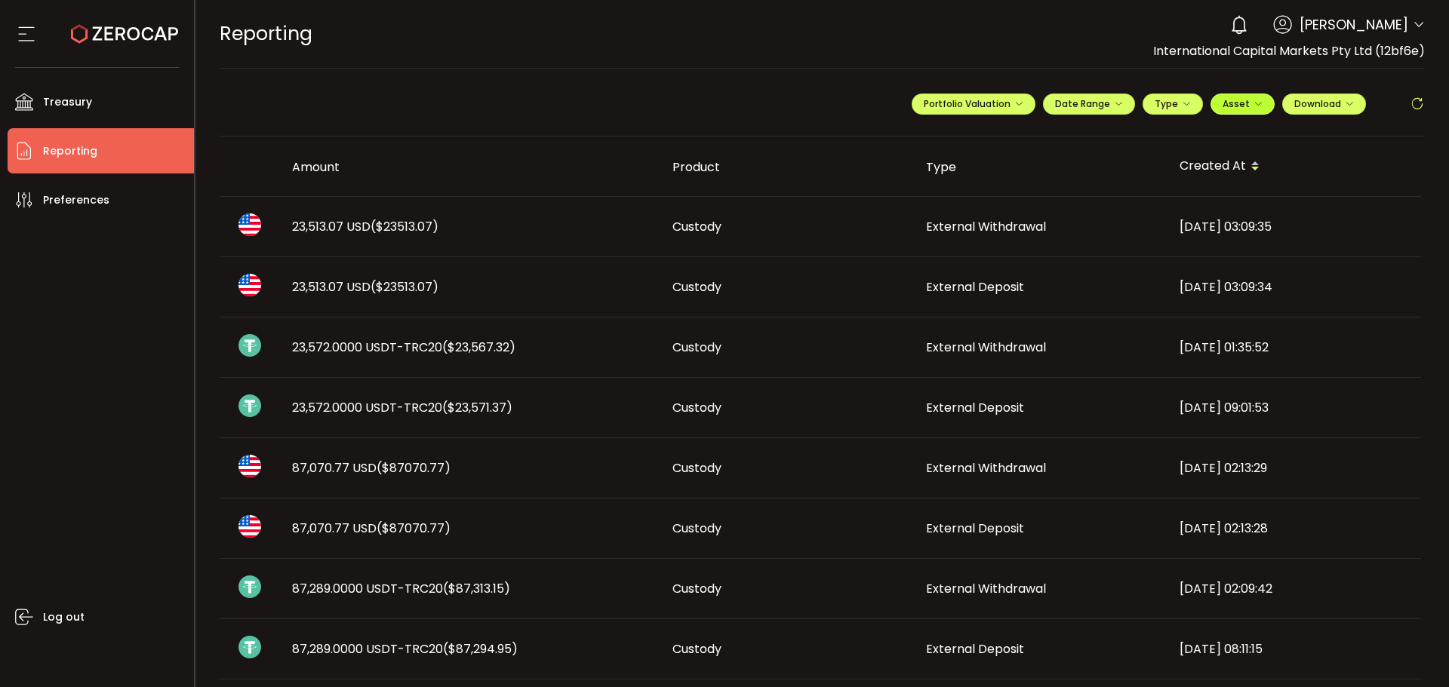
click at [1245, 101] on span "Asset" at bounding box center [1242, 103] width 40 height 13
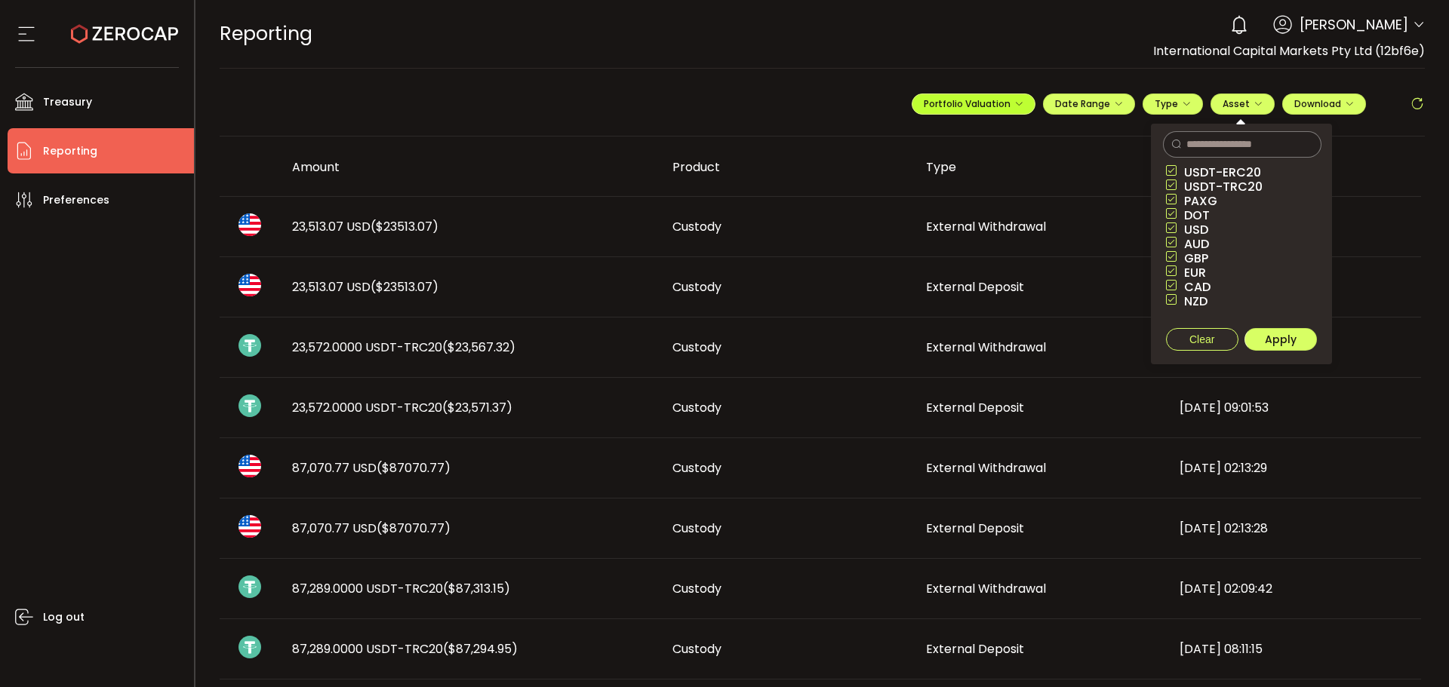
click at [976, 103] on span "Portfolio Valuation" at bounding box center [974, 103] width 100 height 13
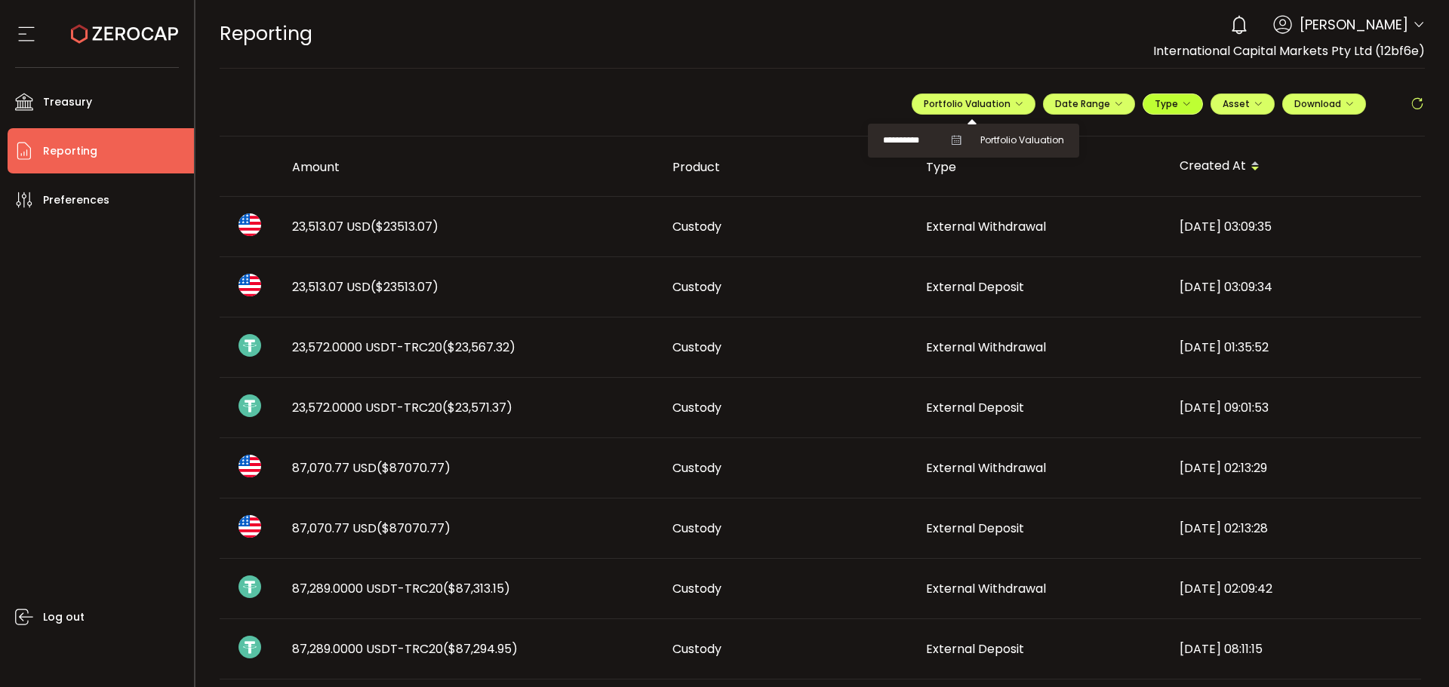
click at [1173, 105] on span "Type" at bounding box center [1172, 103] width 36 height 13
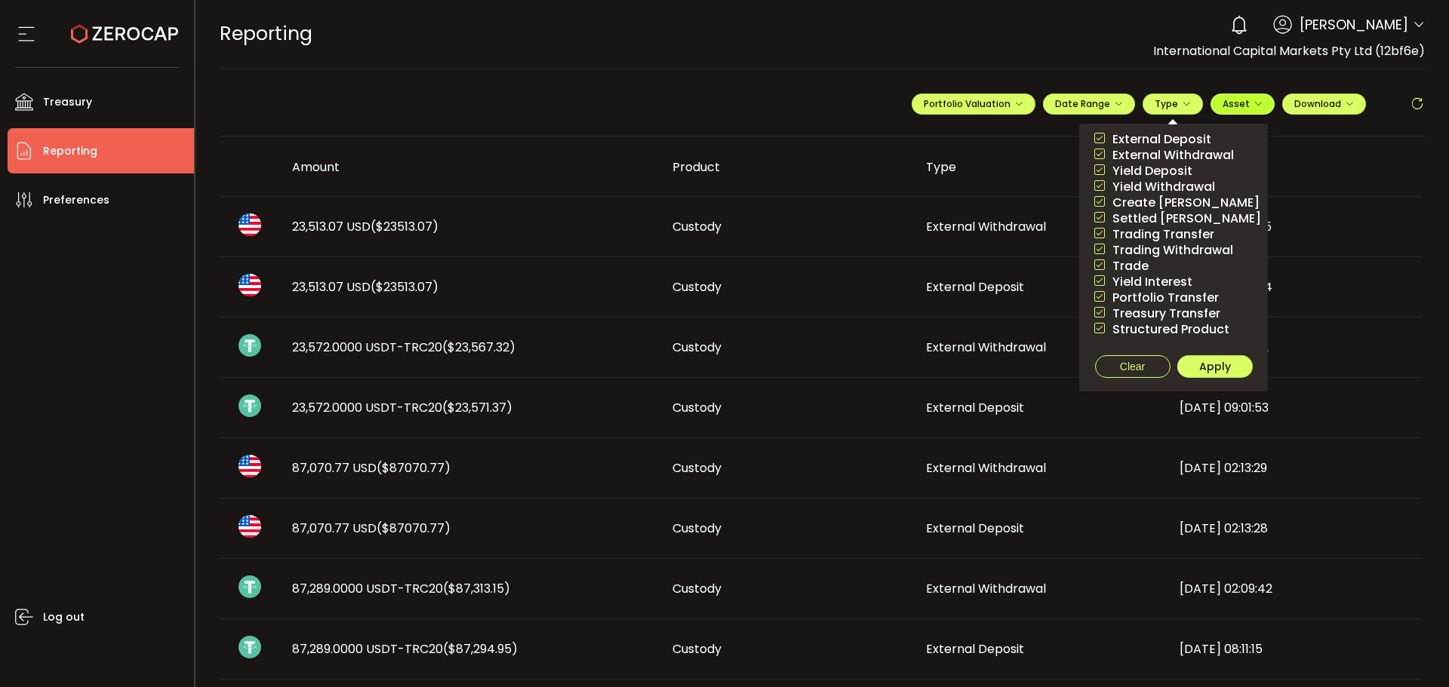
click at [1228, 102] on span "Asset" at bounding box center [1235, 103] width 27 height 13
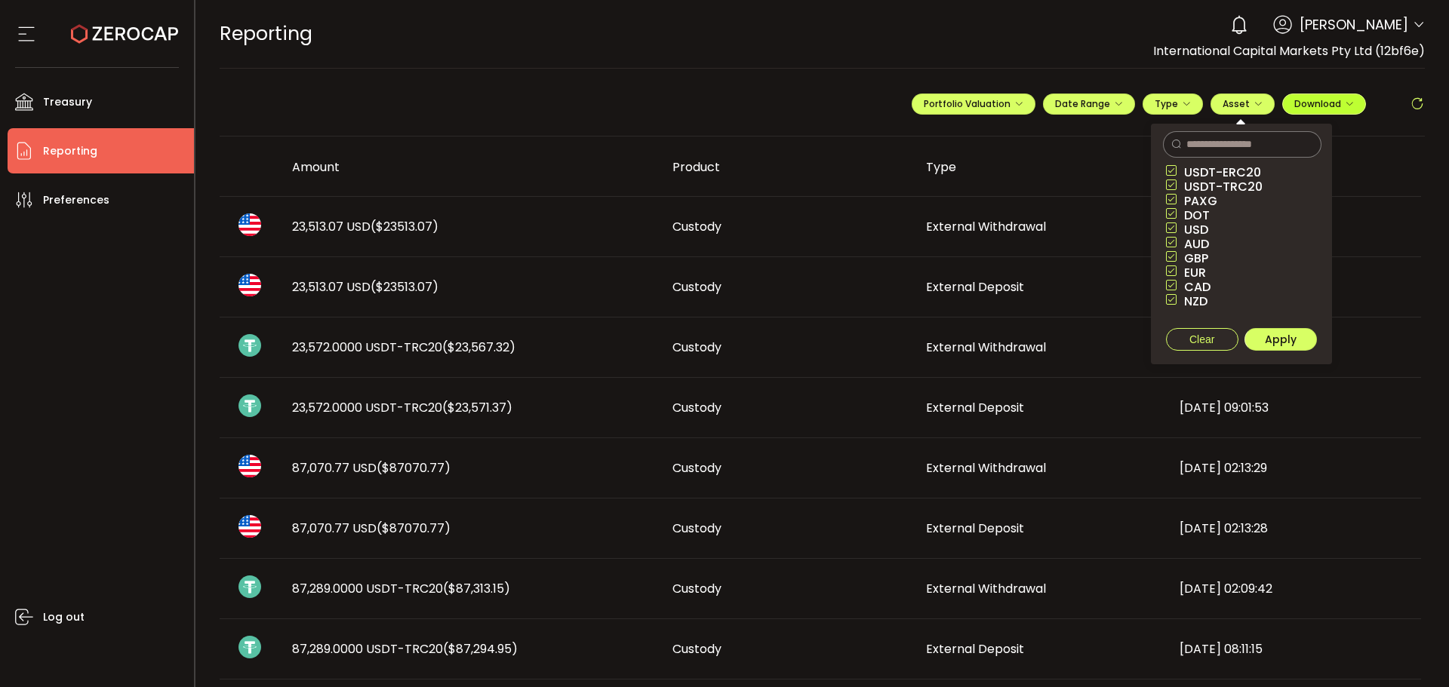
click at [1319, 104] on span "Download" at bounding box center [1324, 103] width 60 height 13
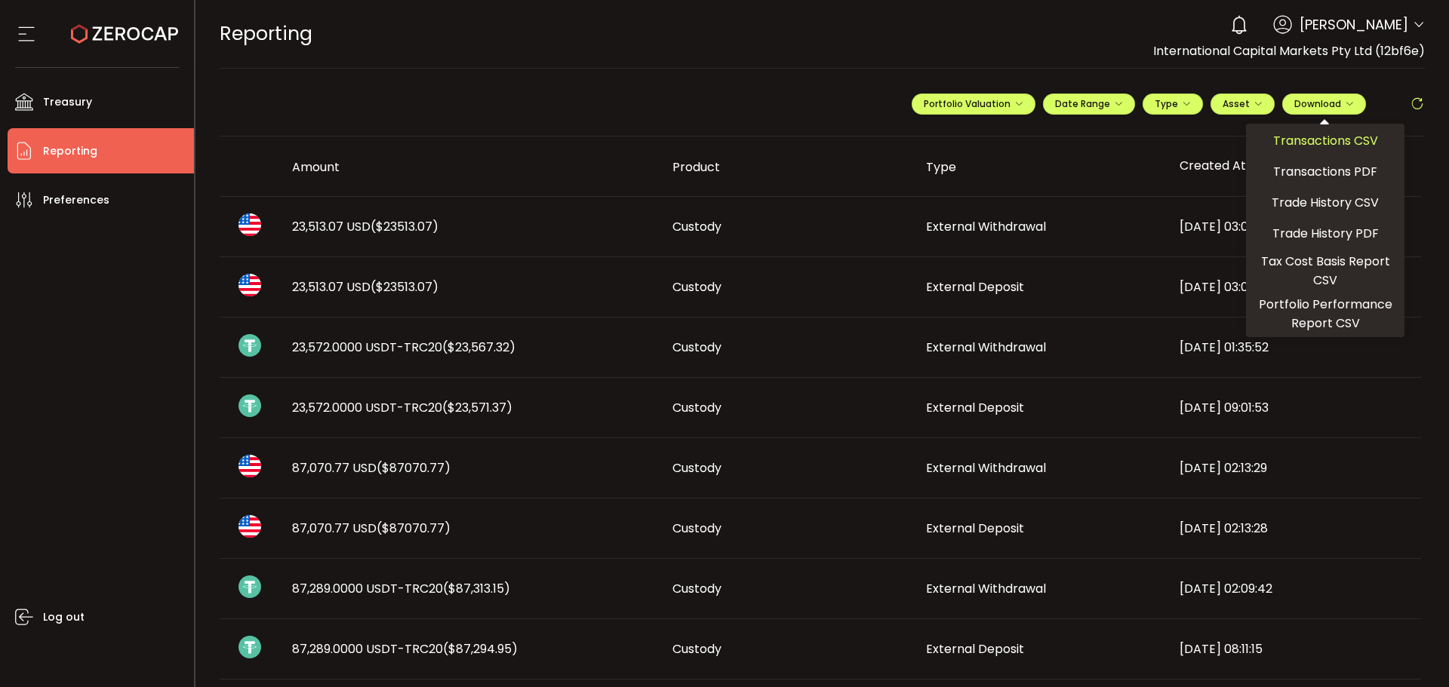
click at [1324, 144] on span "Transactions CSV" at bounding box center [1325, 140] width 105 height 19
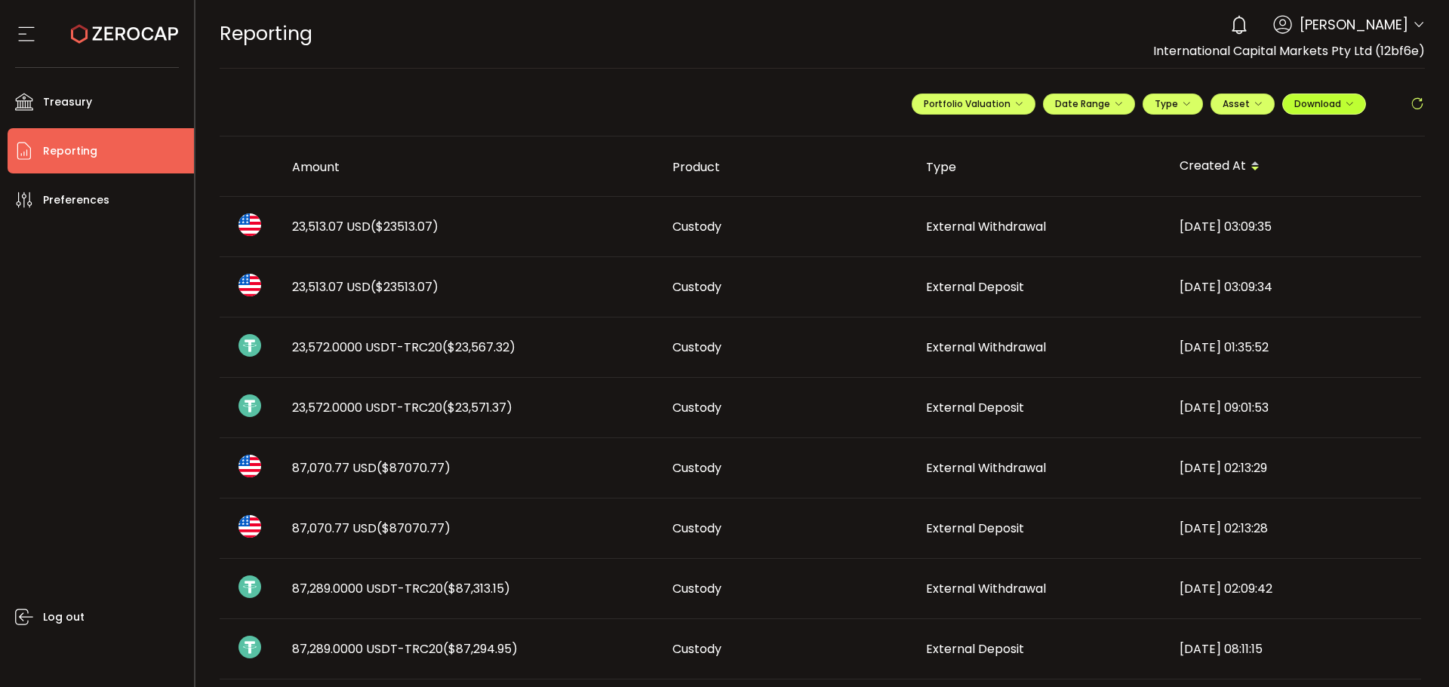
click at [1320, 106] on span "Download" at bounding box center [1324, 103] width 60 height 13
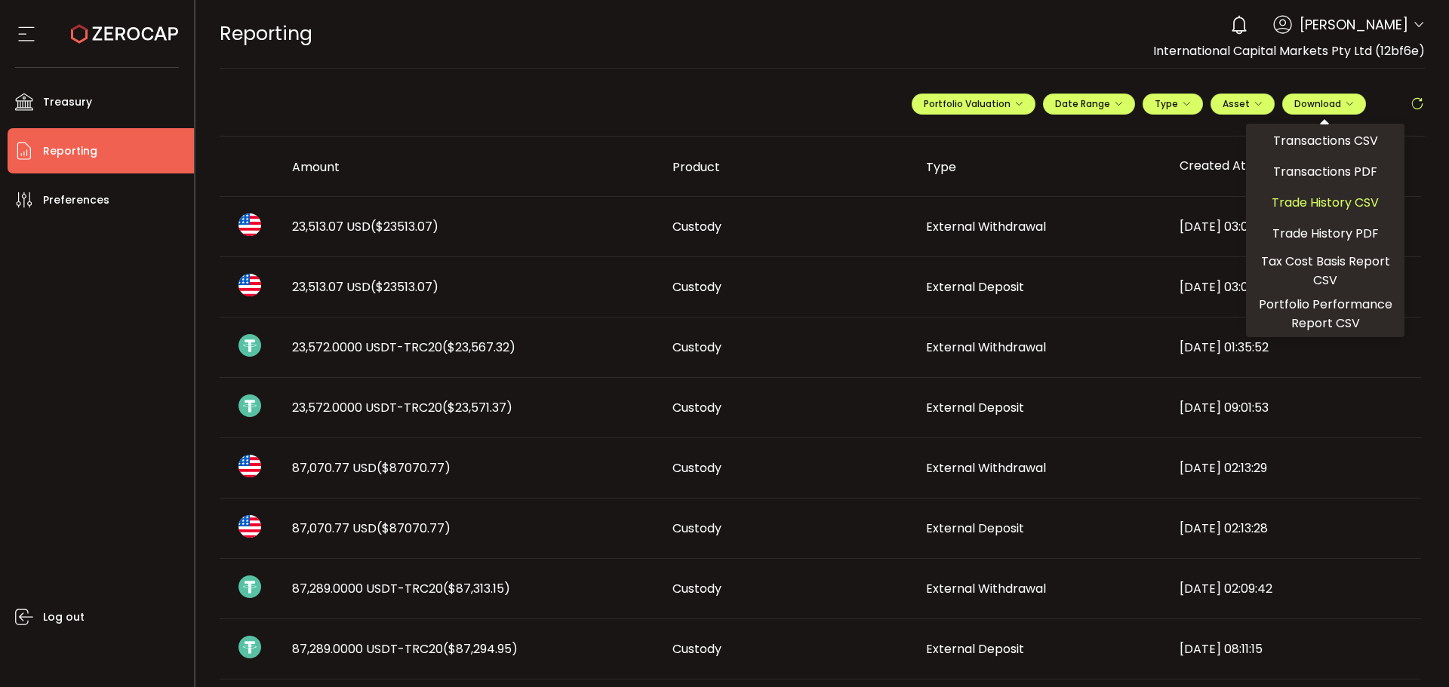
click at [1326, 203] on span "Trade History CSV" at bounding box center [1324, 202] width 107 height 19
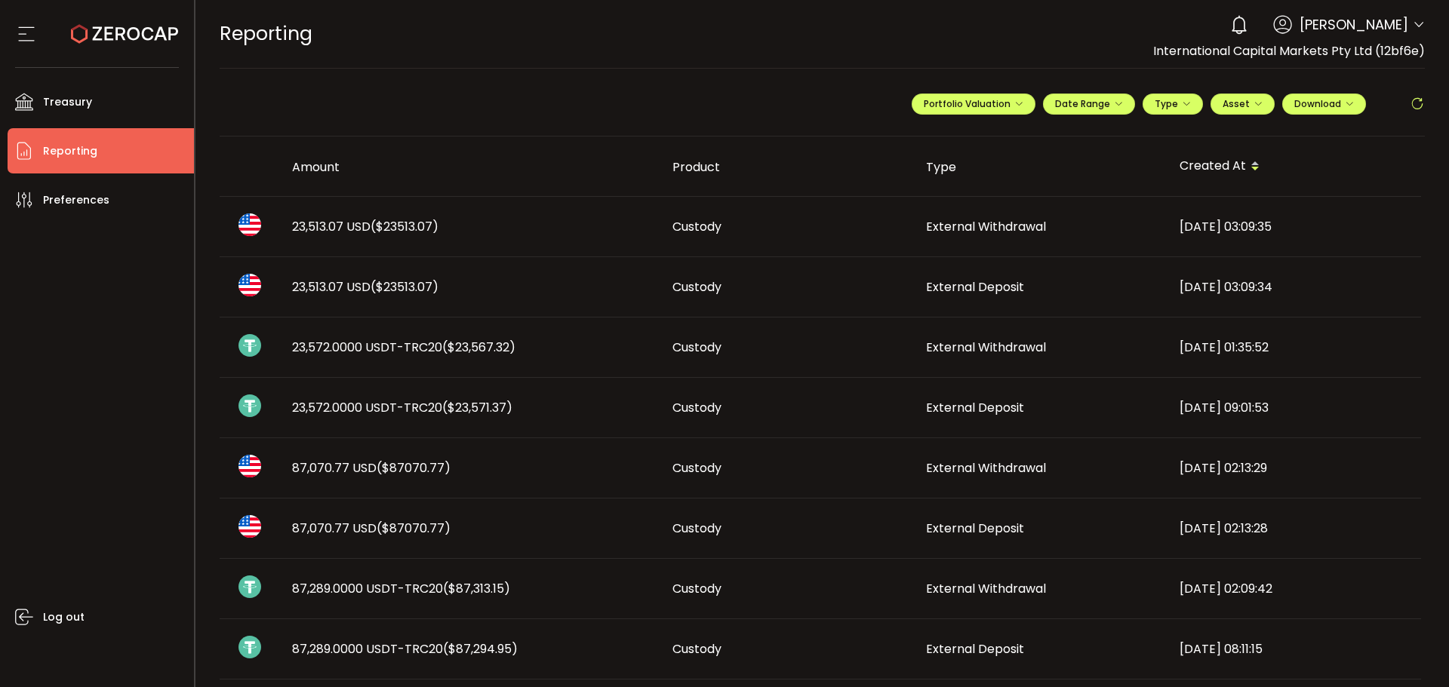
click at [1374, 173] on div "Created At" at bounding box center [1294, 167] width 254 height 26
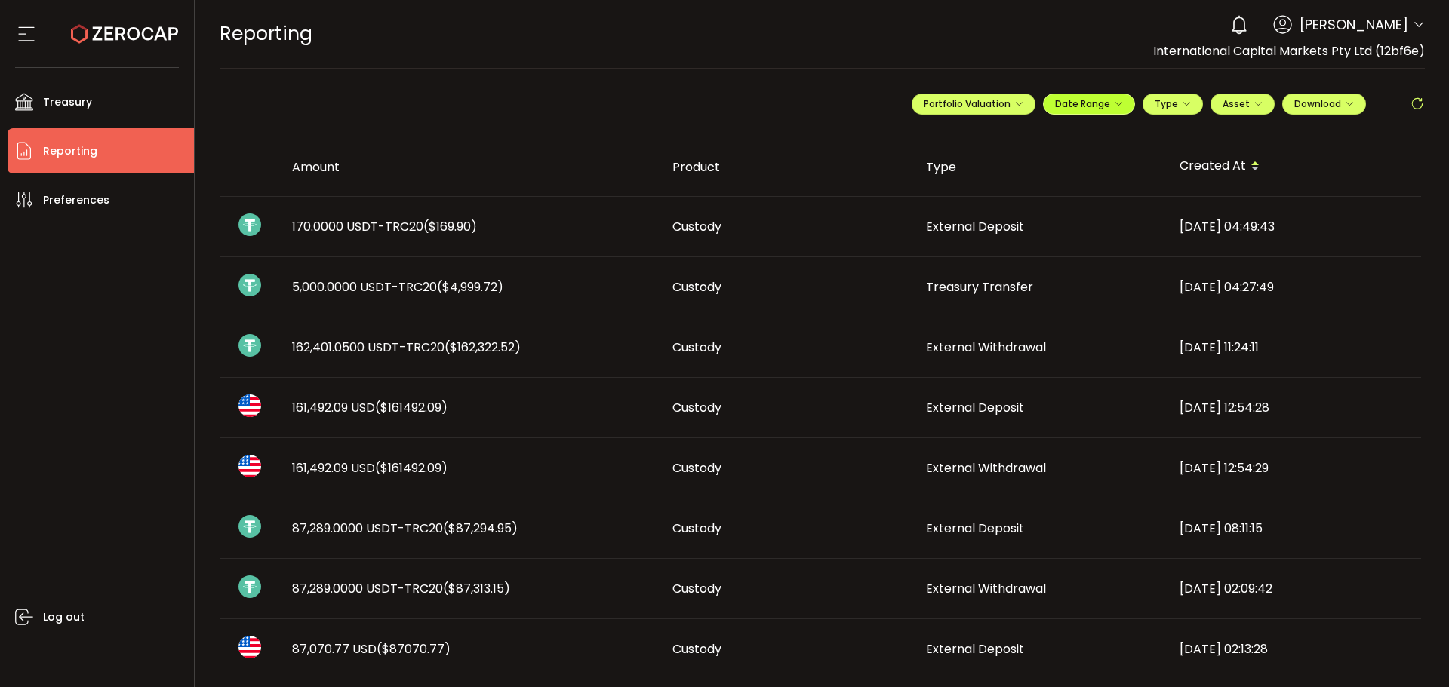
click at [1065, 107] on span "Date Range" at bounding box center [1089, 103] width 68 height 13
click at [1320, 105] on span "Download" at bounding box center [1324, 103] width 60 height 13
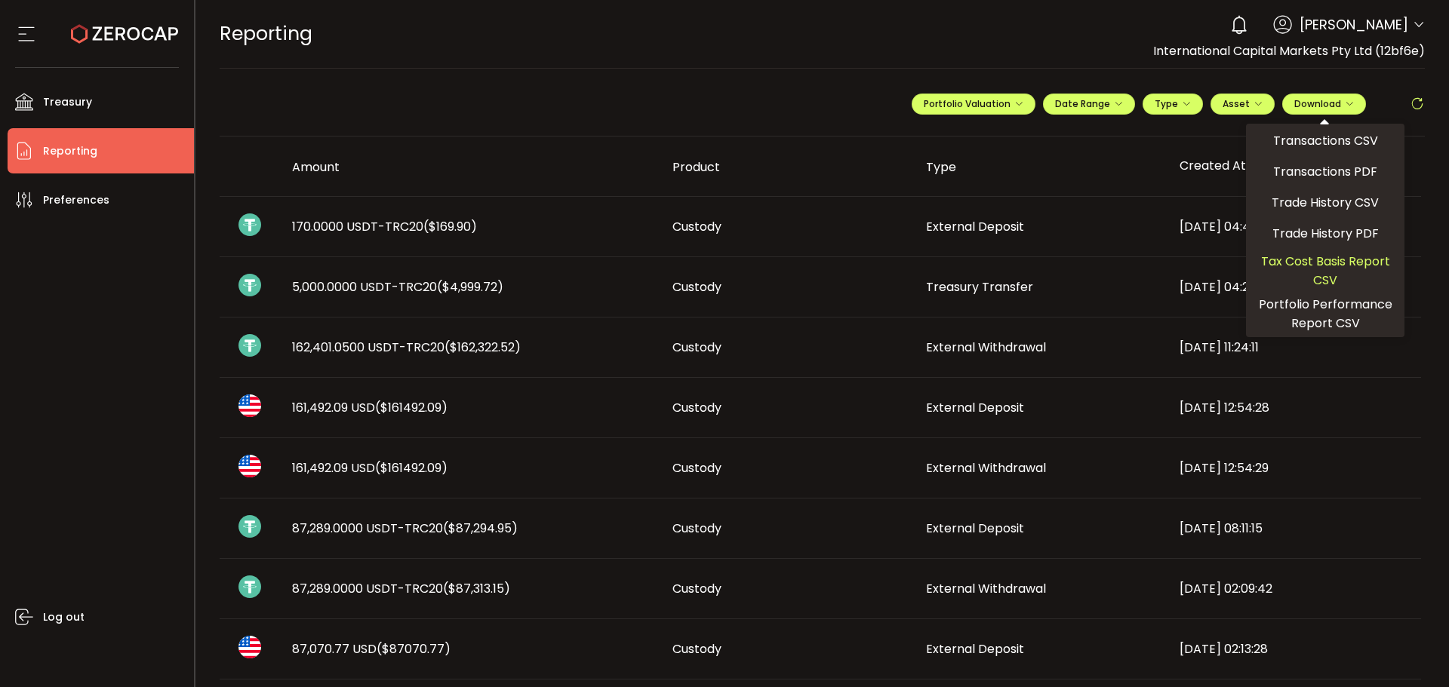
click at [1301, 265] on span "Tax Cost Basis Report CSV" at bounding box center [1325, 271] width 146 height 38
click at [1315, 307] on span "Portfolio Performance Report CSV" at bounding box center [1325, 314] width 146 height 38
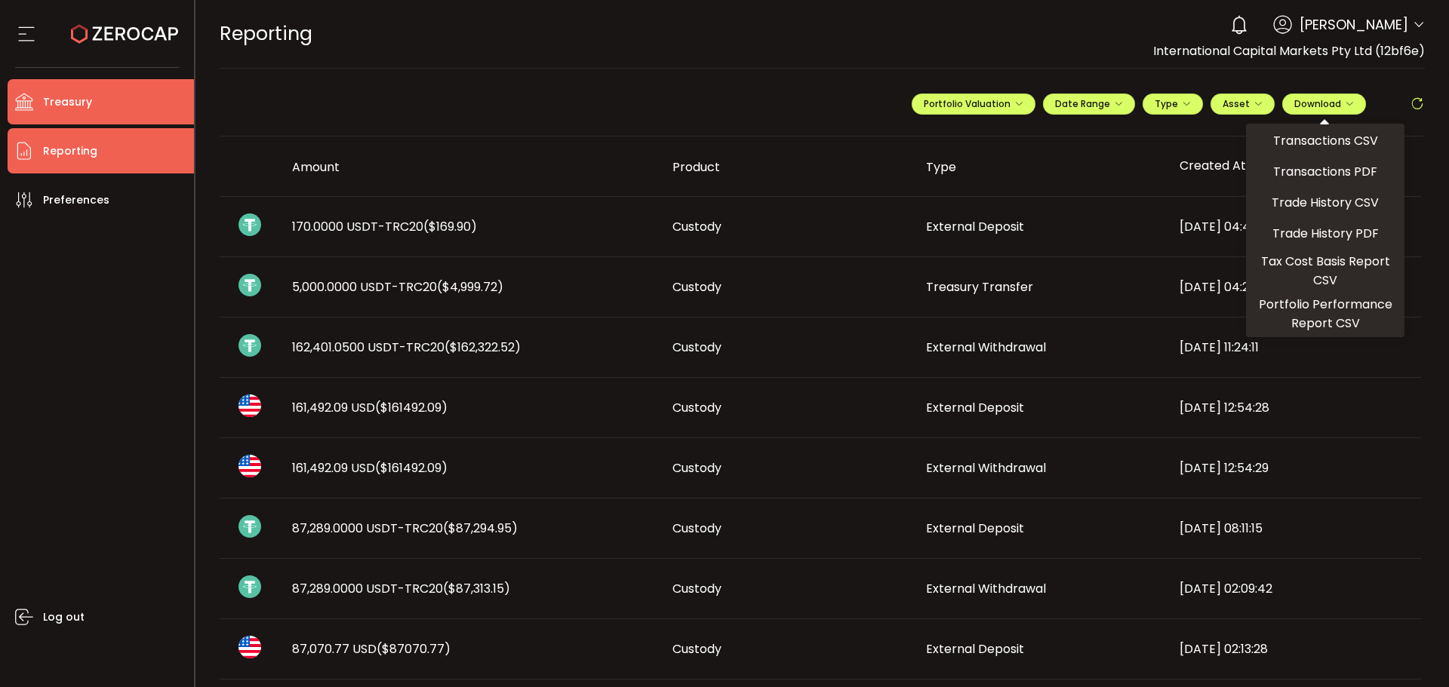
click at [68, 100] on span "Treasury" at bounding box center [67, 102] width 49 height 22
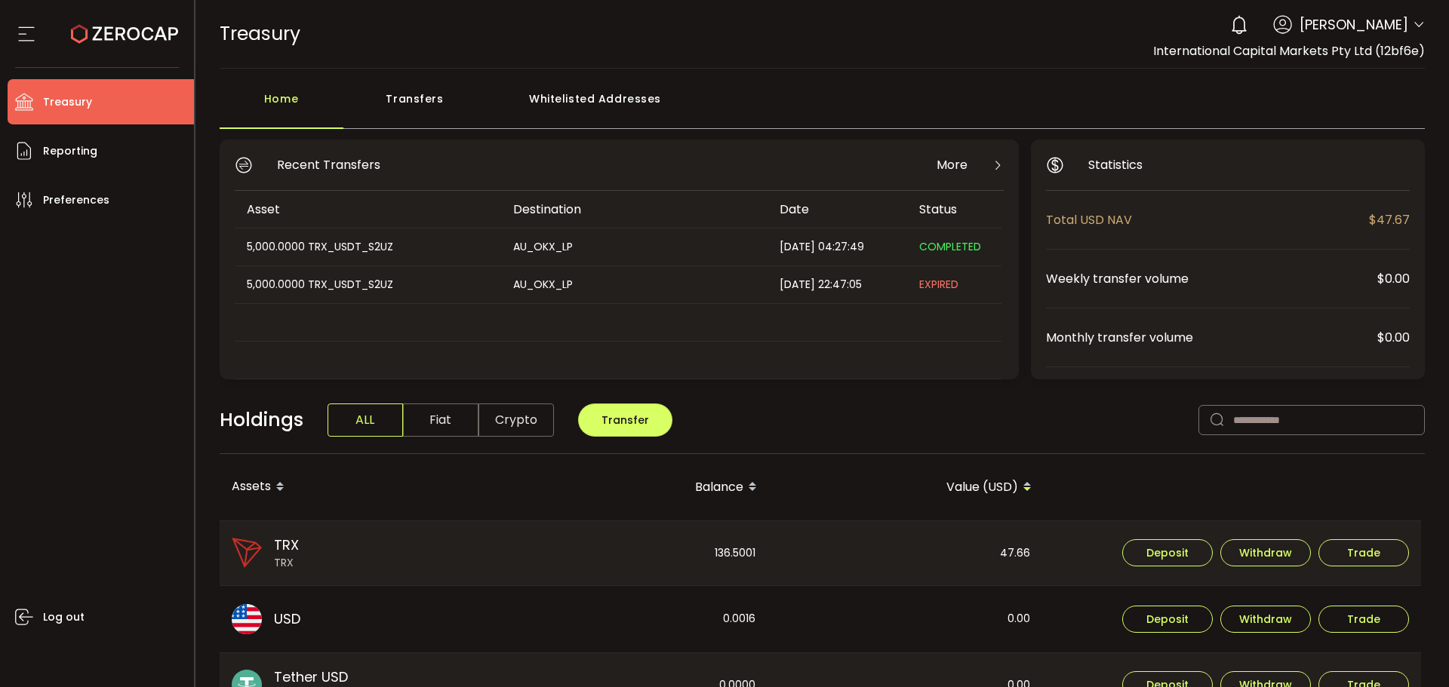
click at [413, 103] on div "Transfers" at bounding box center [414, 106] width 143 height 45
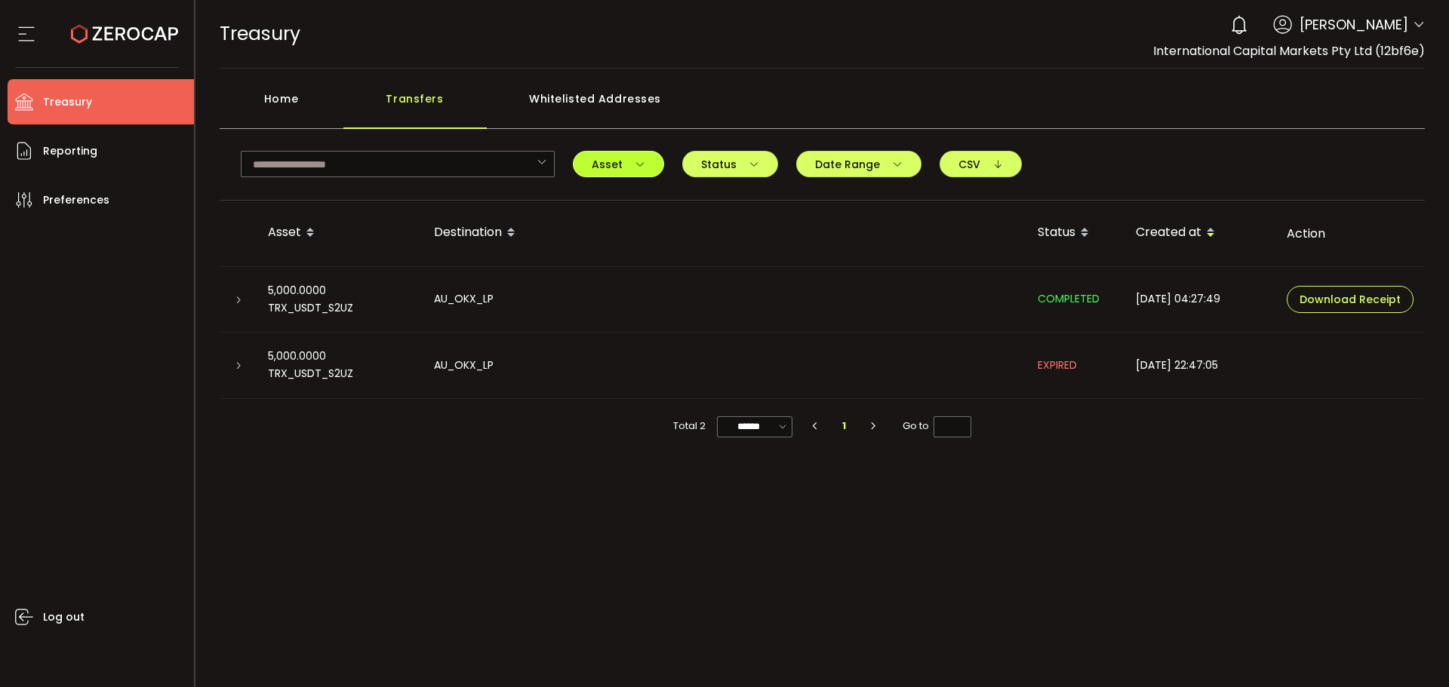
click at [640, 162] on icon "button" at bounding box center [640, 164] width 11 height 11
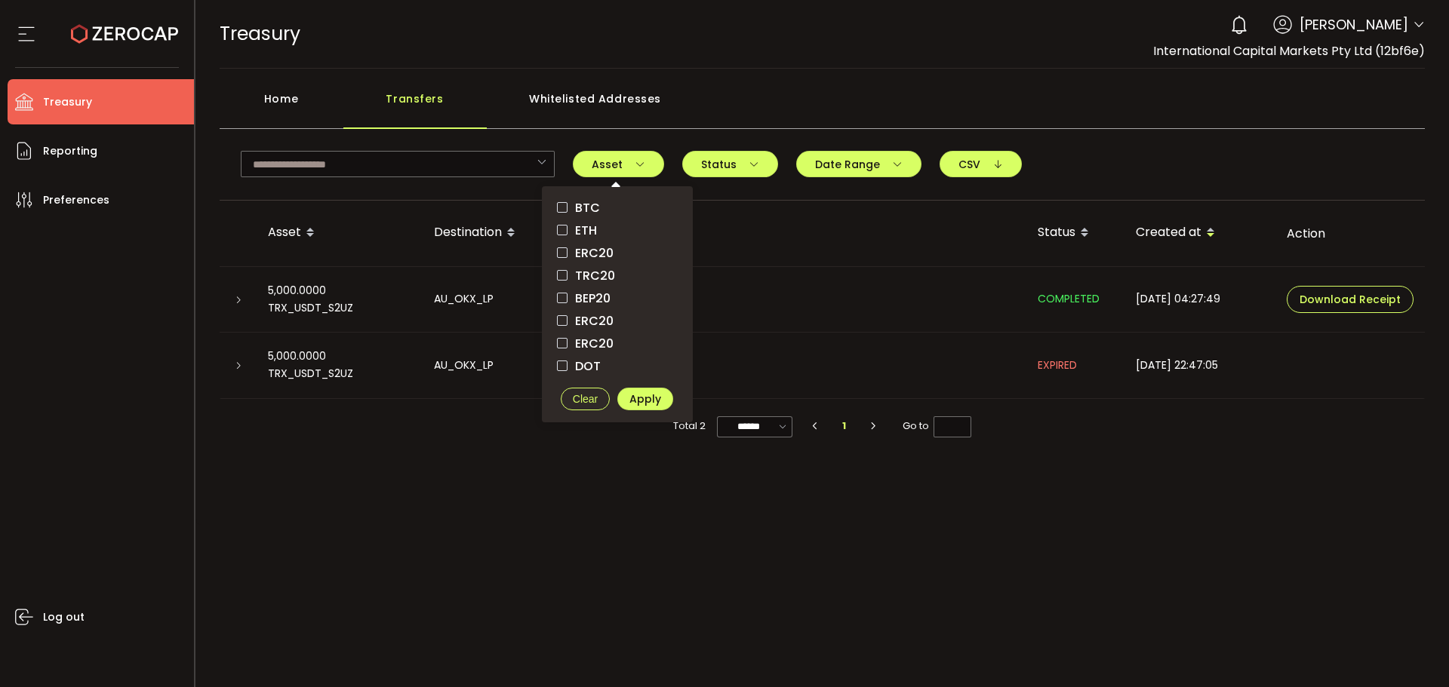
click at [581, 207] on span "BTC" at bounding box center [583, 208] width 32 height 14
click at [577, 226] on span "ETH" at bounding box center [581, 230] width 29 height 14
click at [575, 251] on span "ERC20" at bounding box center [590, 253] width 46 height 14
click at [579, 272] on span "TRC20" at bounding box center [591, 276] width 48 height 14
click at [582, 298] on span "BEP20" at bounding box center [588, 298] width 43 height 14
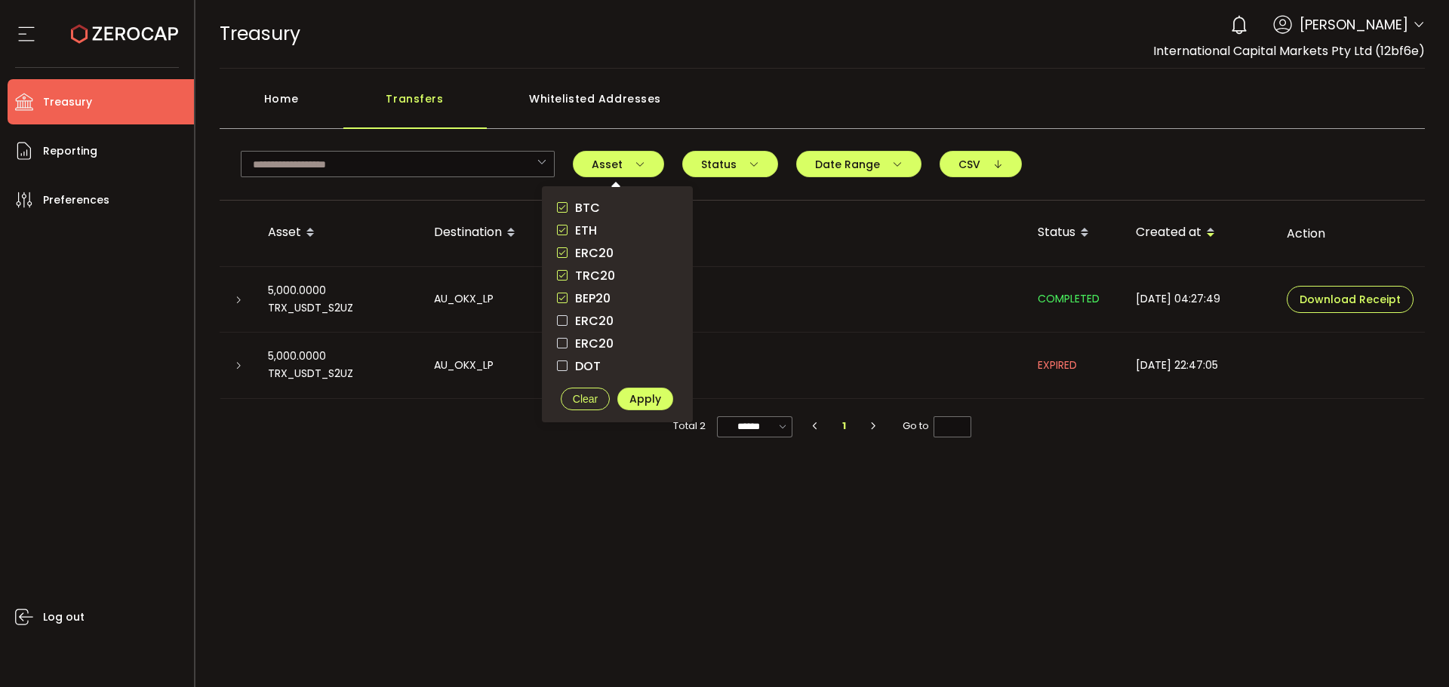
click at [583, 327] on span "ERC20" at bounding box center [590, 321] width 46 height 14
click at [591, 344] on span "ERC20" at bounding box center [590, 344] width 46 height 14
click at [587, 373] on span "DOT" at bounding box center [583, 366] width 33 height 14
click at [645, 403] on span "Apply" at bounding box center [645, 399] width 32 height 11
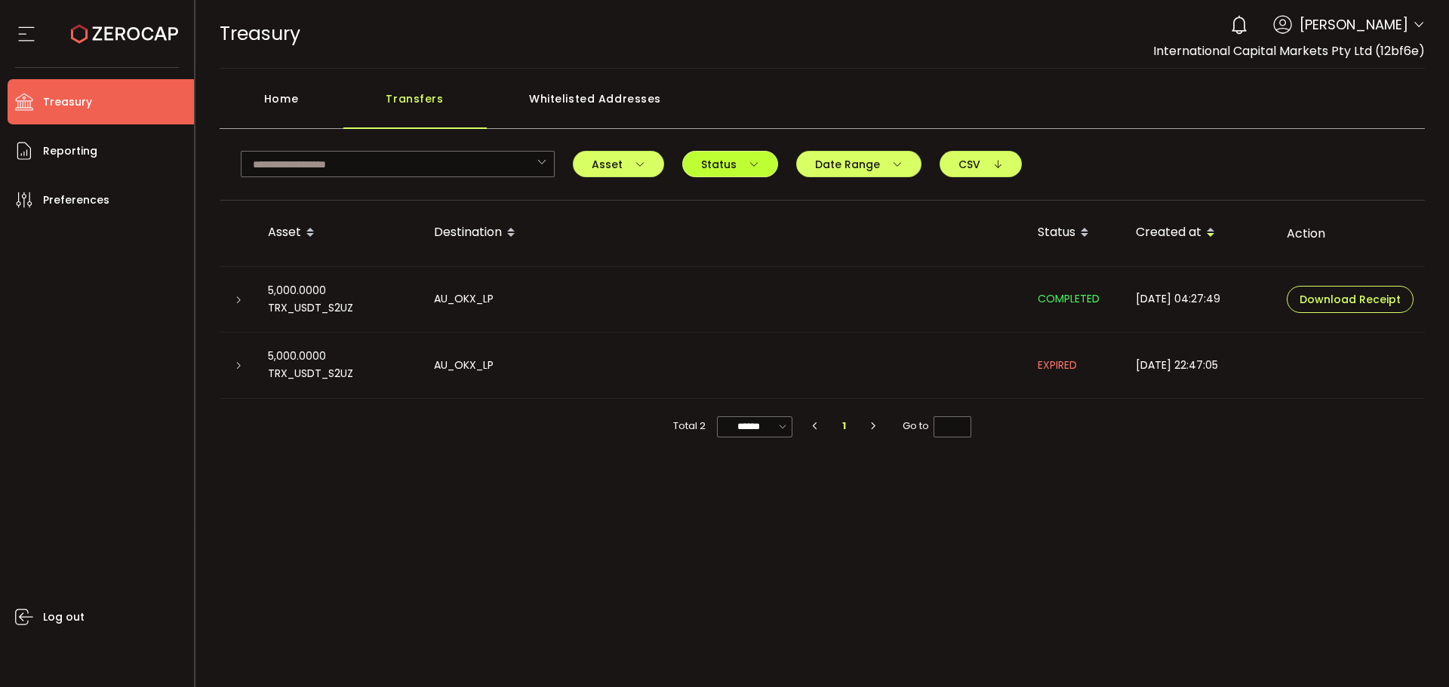
click at [730, 170] on span "Status" at bounding box center [730, 164] width 58 height 11
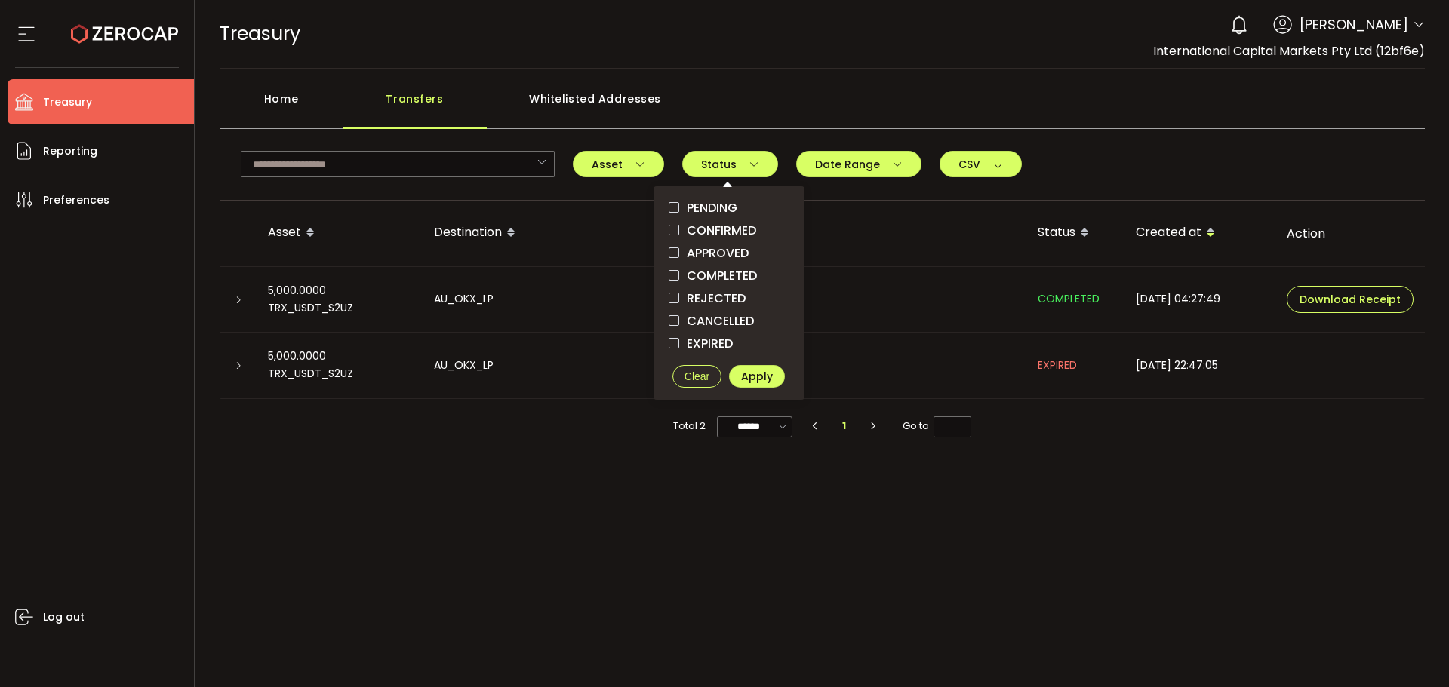
click at [718, 210] on span "PENDING" at bounding box center [708, 208] width 58 height 14
click at [718, 236] on span "CONFIRMED" at bounding box center [717, 230] width 77 height 14
click at [718, 254] on span "APPROVED" at bounding box center [713, 253] width 69 height 14
click at [719, 275] on span "COMPLETED" at bounding box center [718, 276] width 78 height 14
click at [718, 298] on span "REJECTED" at bounding box center [712, 298] width 66 height 14
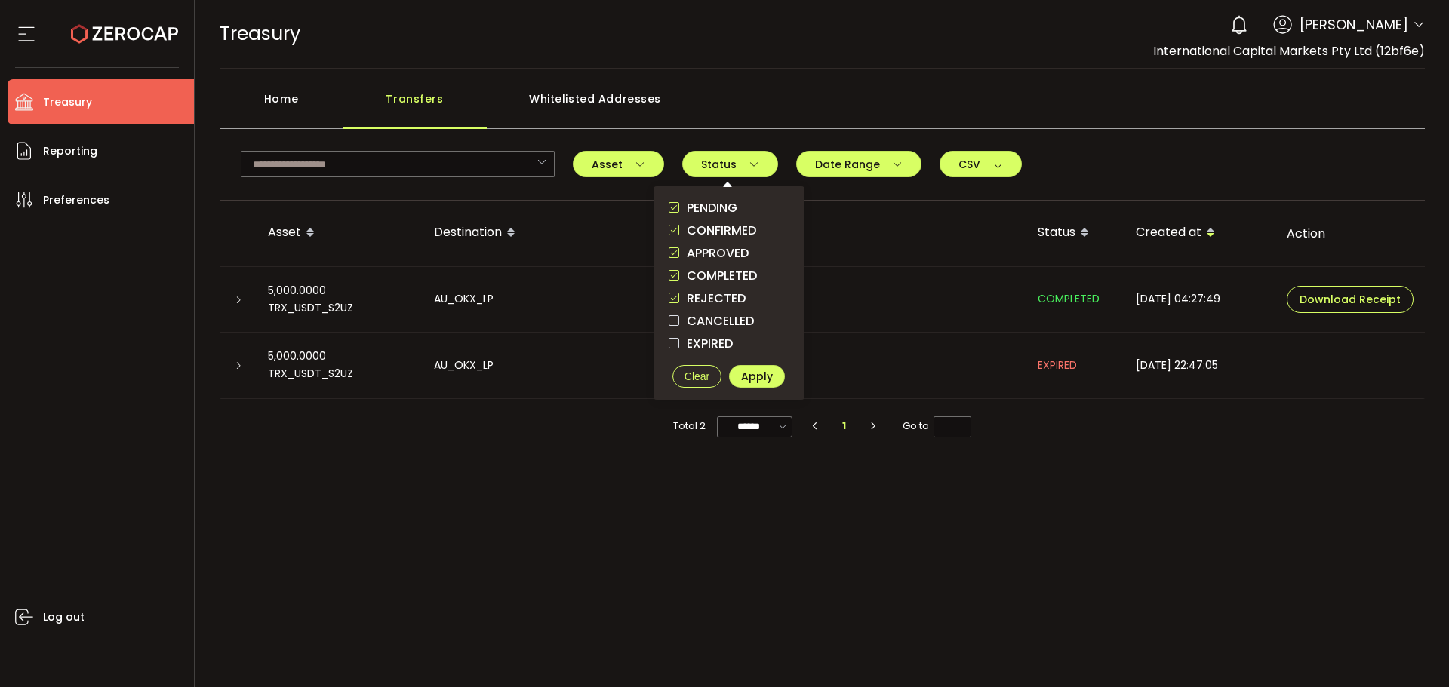
click at [717, 324] on span "CANCELLED" at bounding box center [716, 321] width 75 height 14
click at [711, 346] on span "EXPIRED" at bounding box center [706, 344] width 54 height 14
click at [748, 380] on span "Apply" at bounding box center [757, 376] width 32 height 11
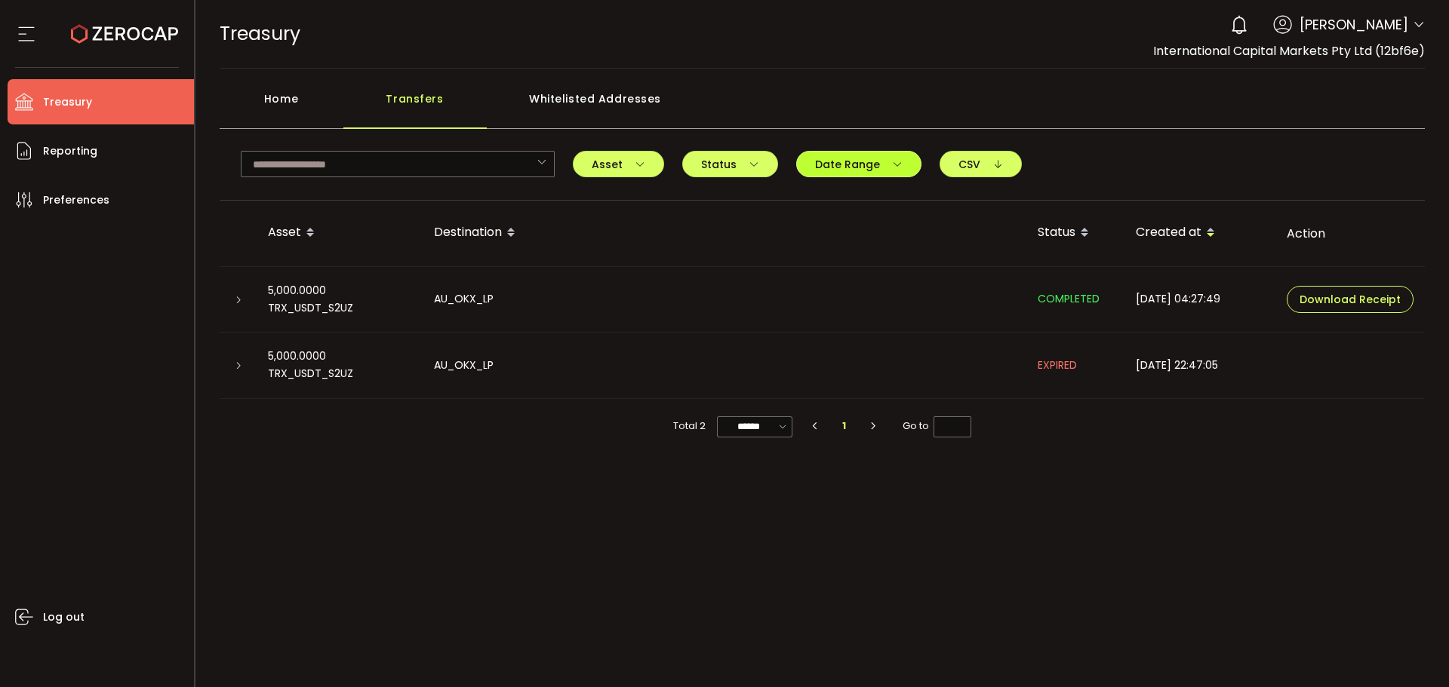
click at [862, 169] on span "Date Range" at bounding box center [859, 164] width 88 height 11
click at [786, 199] on input at bounding box center [796, 196] width 97 height 15
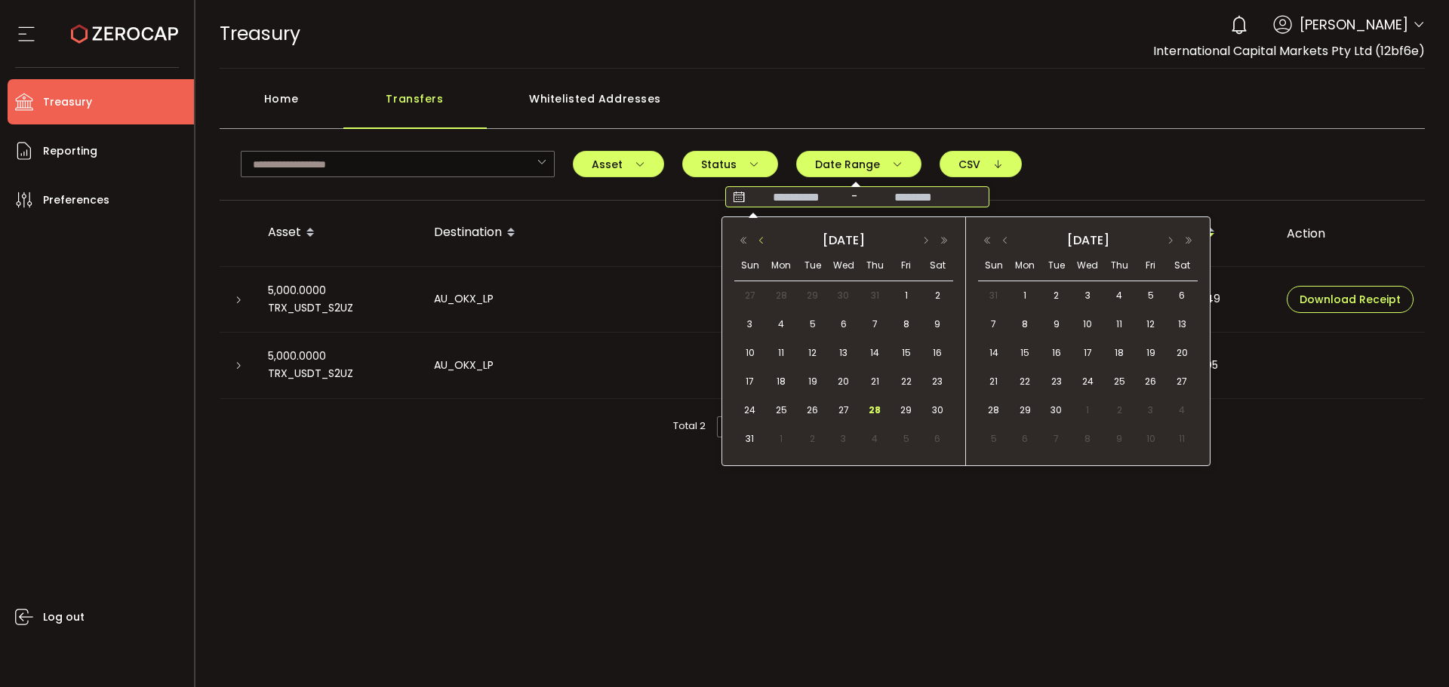
click at [763, 243] on button "button" at bounding box center [761, 240] width 18 height 11
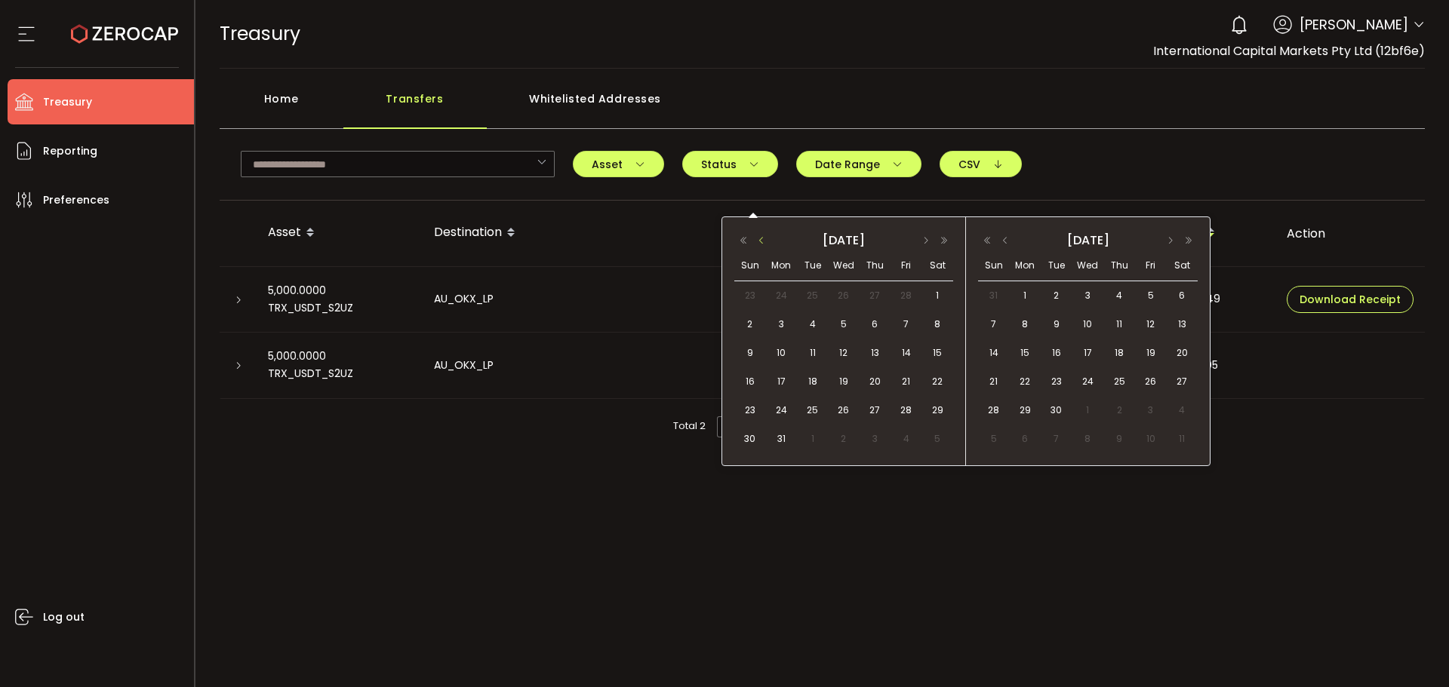
click at [763, 243] on button "button" at bounding box center [761, 240] width 18 height 11
click at [845, 297] on span "1" at bounding box center [844, 296] width 18 height 18
click at [1003, 241] on button "button" at bounding box center [1005, 240] width 18 height 11
click at [1121, 407] on span "28" at bounding box center [1119, 410] width 18 height 18
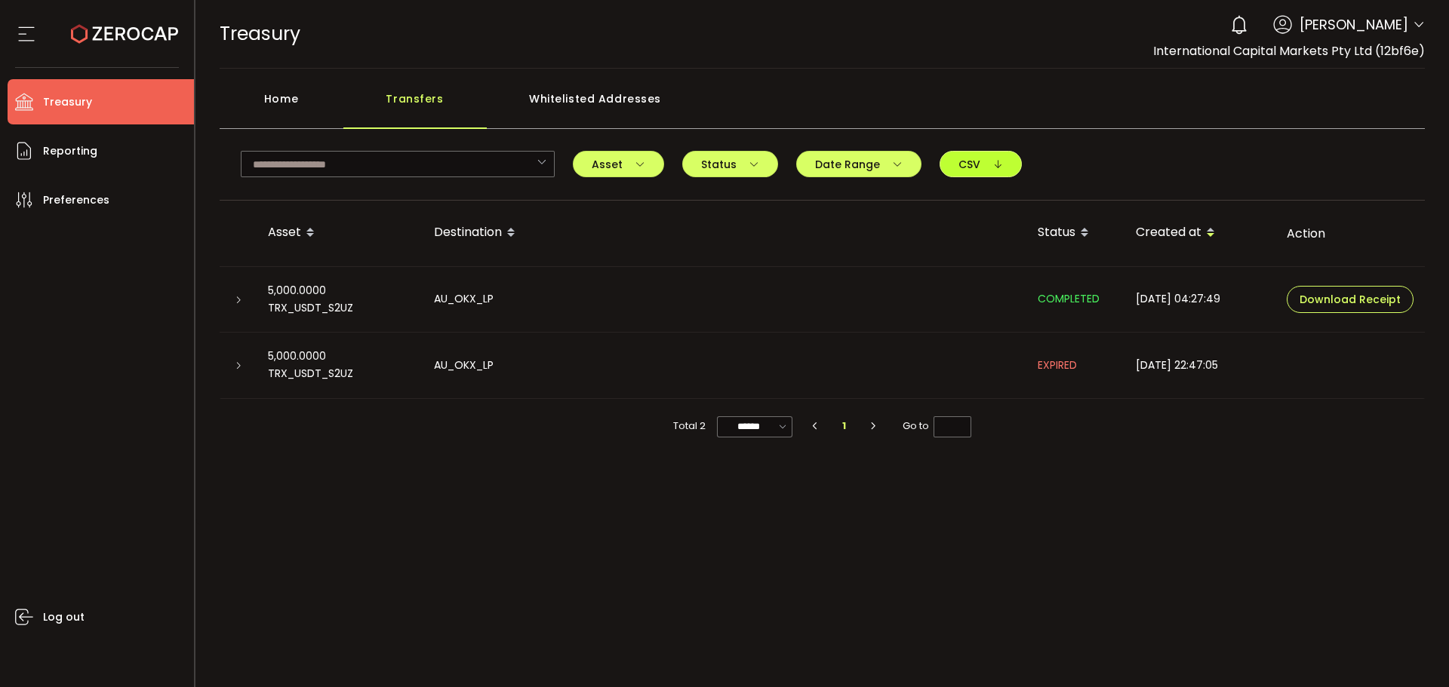
click at [969, 163] on span "CSV" at bounding box center [980, 164] width 45 height 11
click at [1312, 300] on span "Download Receipt" at bounding box center [1349, 299] width 101 height 11
click at [566, 105] on div "Whitelisted Addresses" at bounding box center [595, 106] width 217 height 45
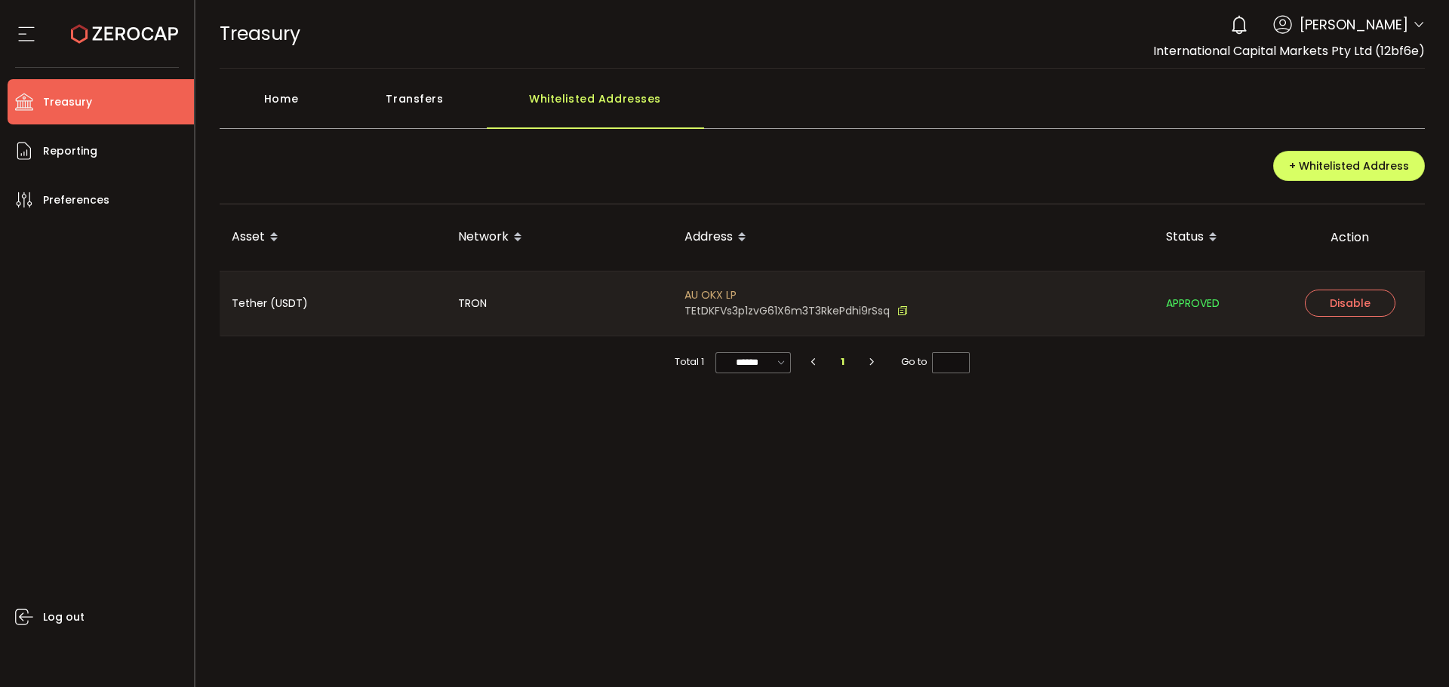
click at [280, 94] on div "Home" at bounding box center [282, 106] width 124 height 45
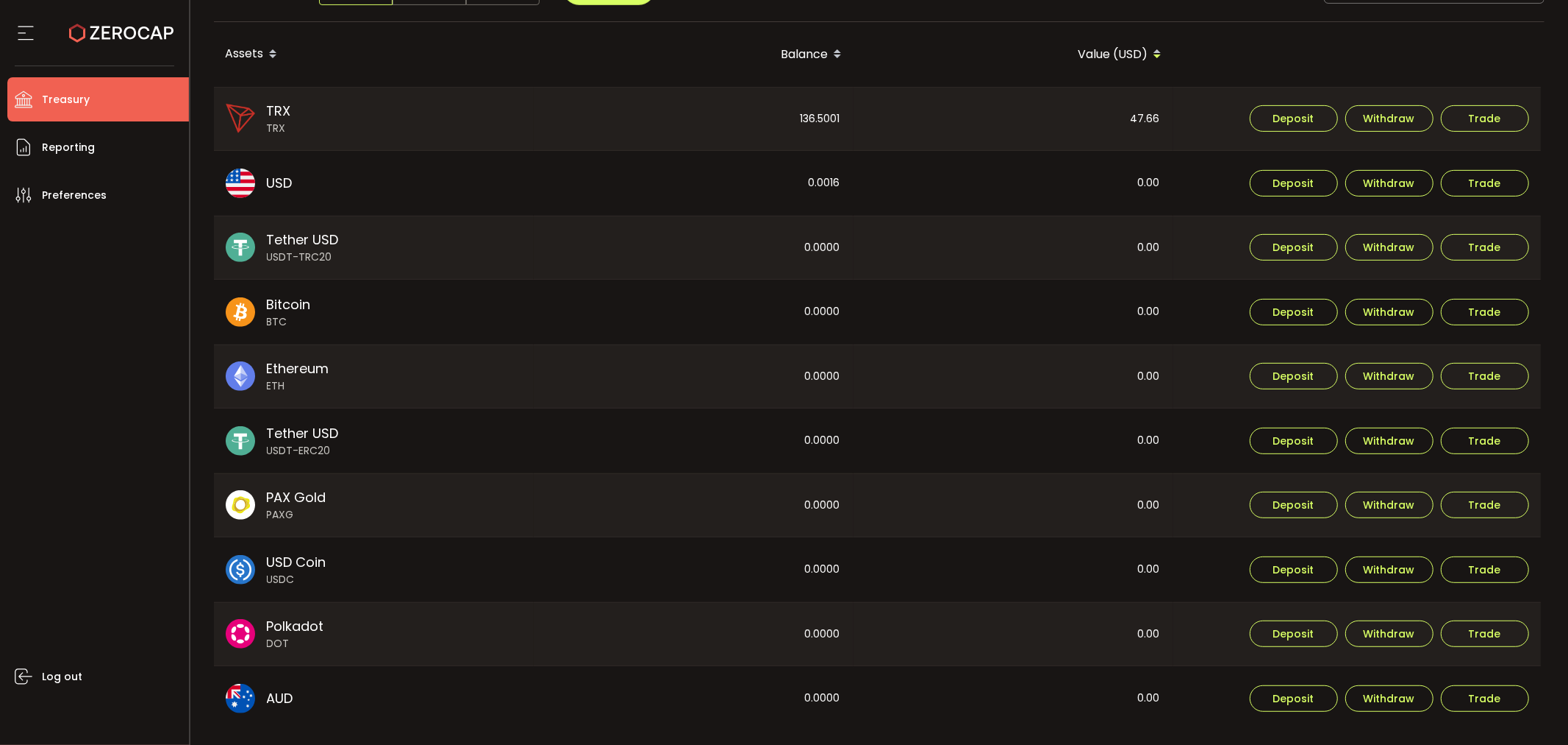
scroll to position [450, 0]
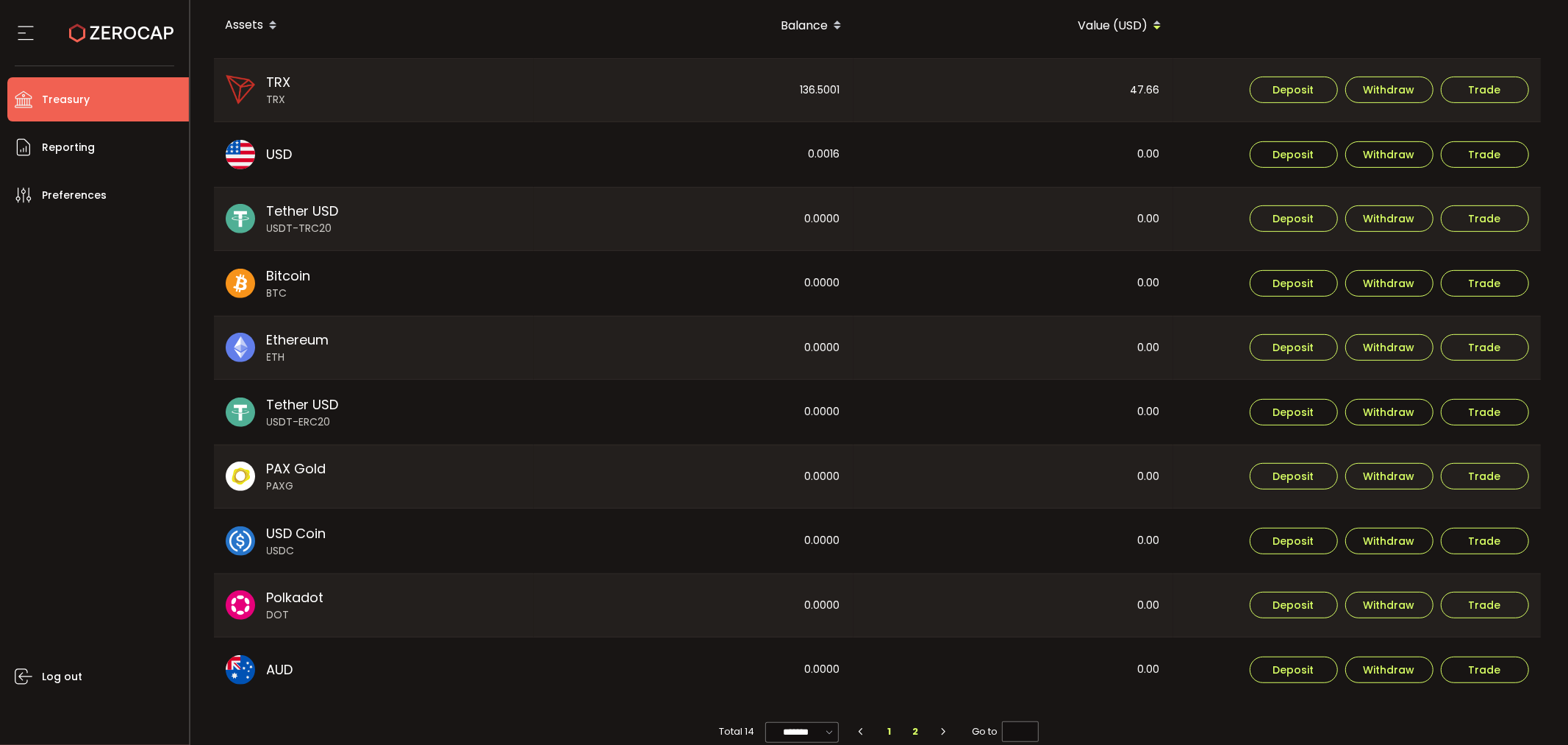
click at [914, 670] on li "2" at bounding box center [915, 730] width 26 height 20
type input "*"
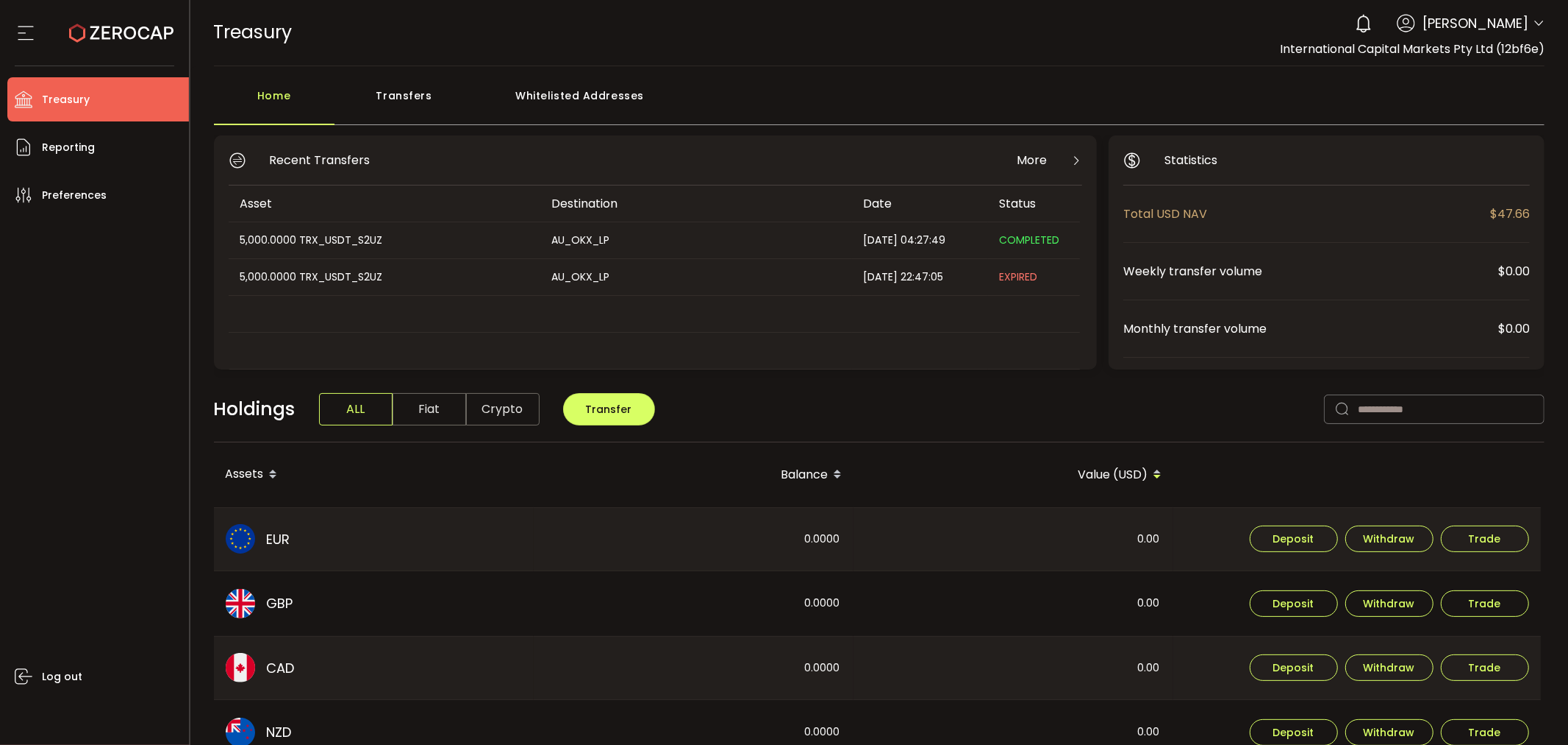
scroll to position [0, 0]
click at [67, 670] on span "Log out" at bounding box center [61, 677] width 40 height 21
